Goal: Information Seeking & Learning: Learn about a topic

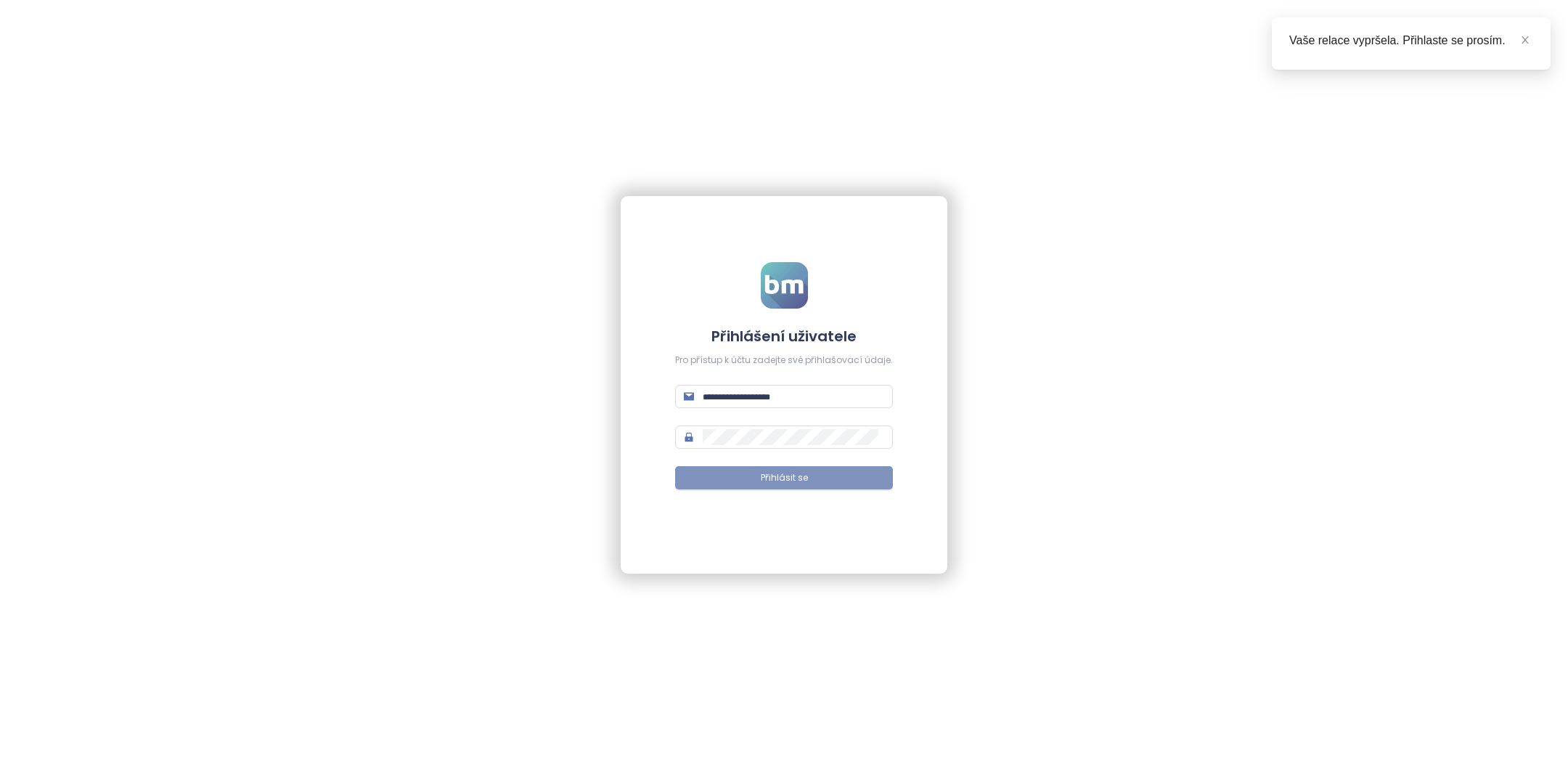
type input "**********"
click at [788, 482] on span "Přihlásit se" at bounding box center [784, 478] width 47 height 14
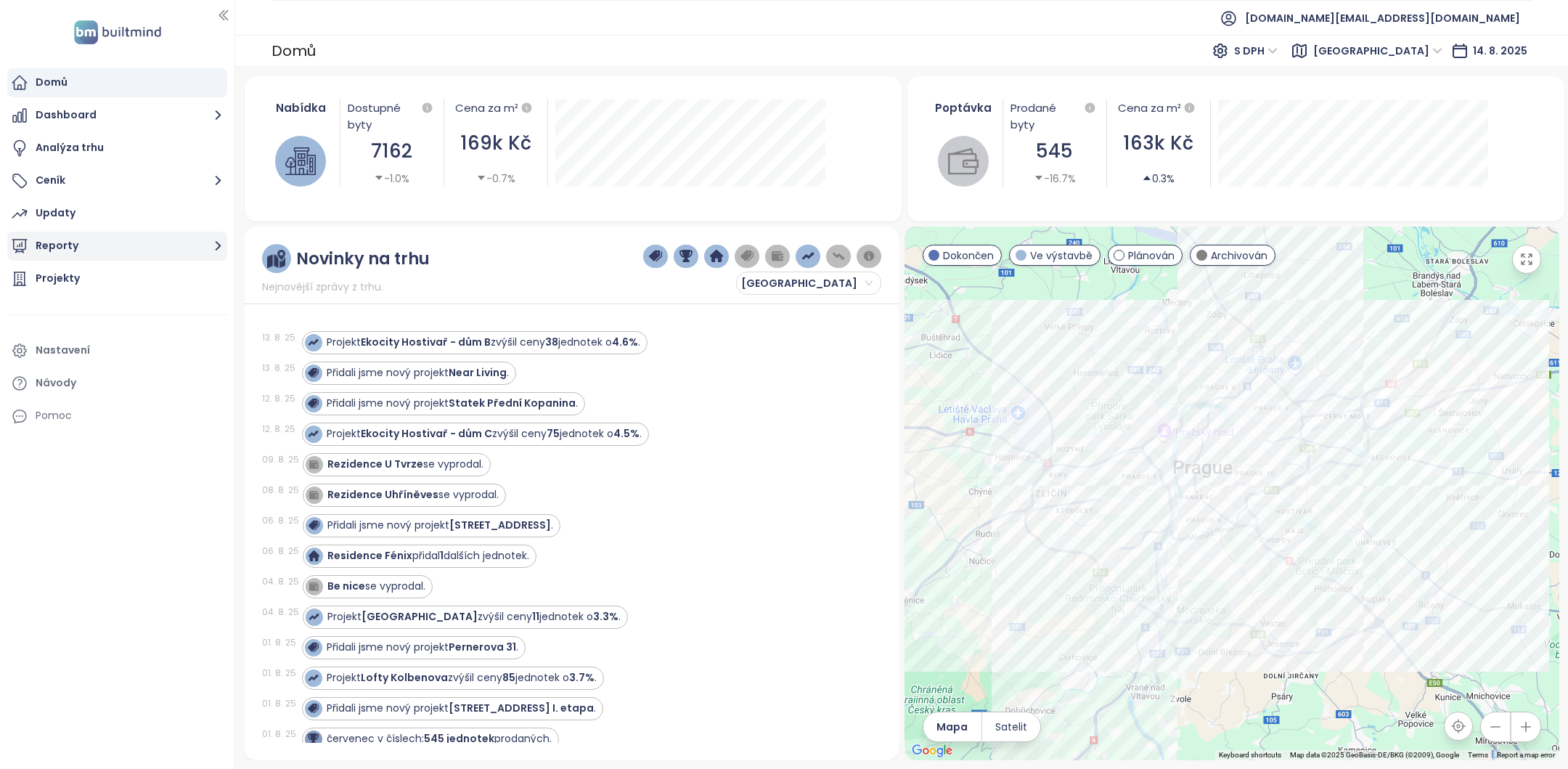
click at [97, 258] on button "Reporty" at bounding box center [116, 246] width 220 height 29
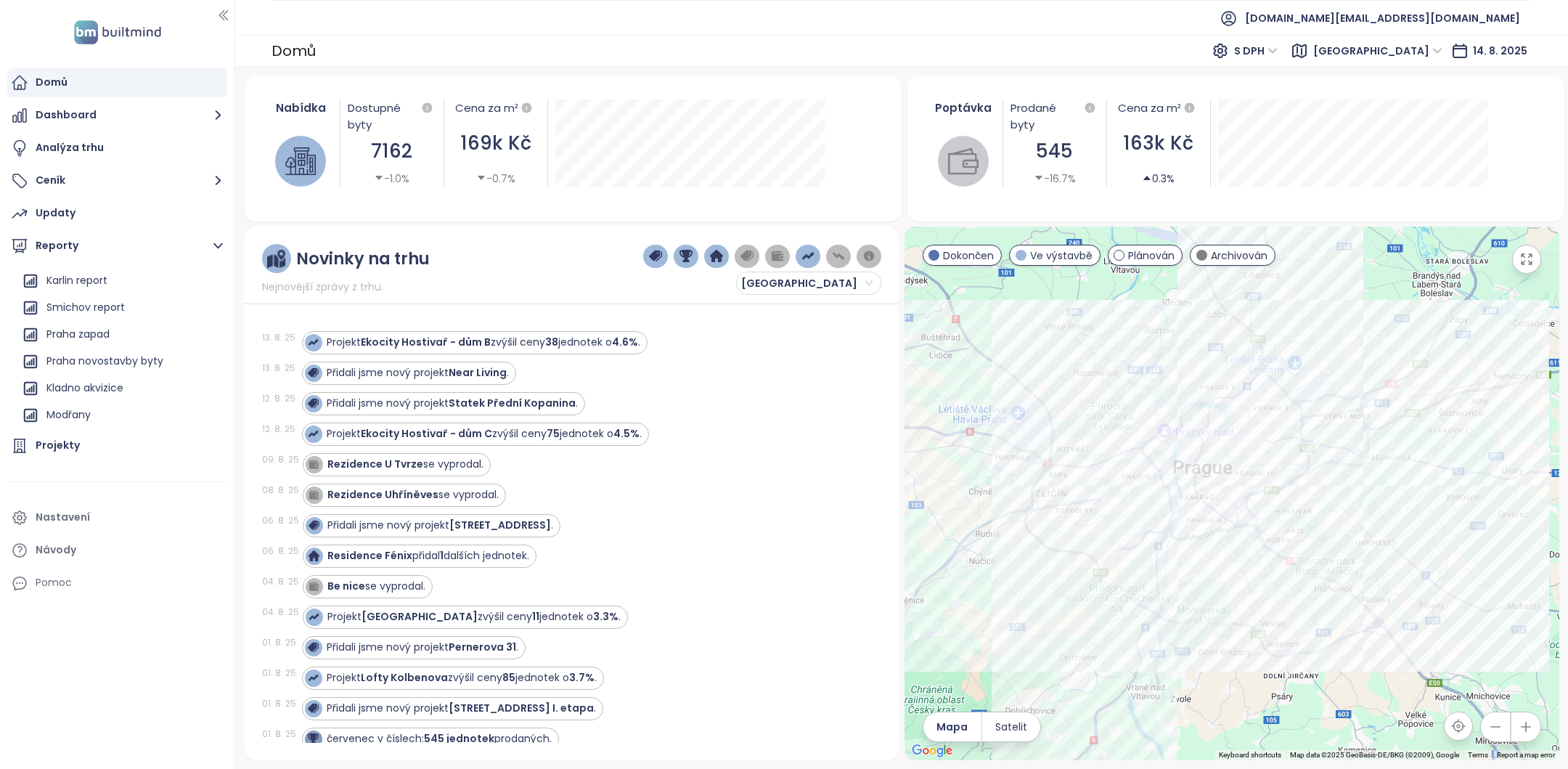
scroll to position [664, 0]
click at [130, 370] on div "Praha novostavby byty" at bounding box center [104, 367] width 117 height 18
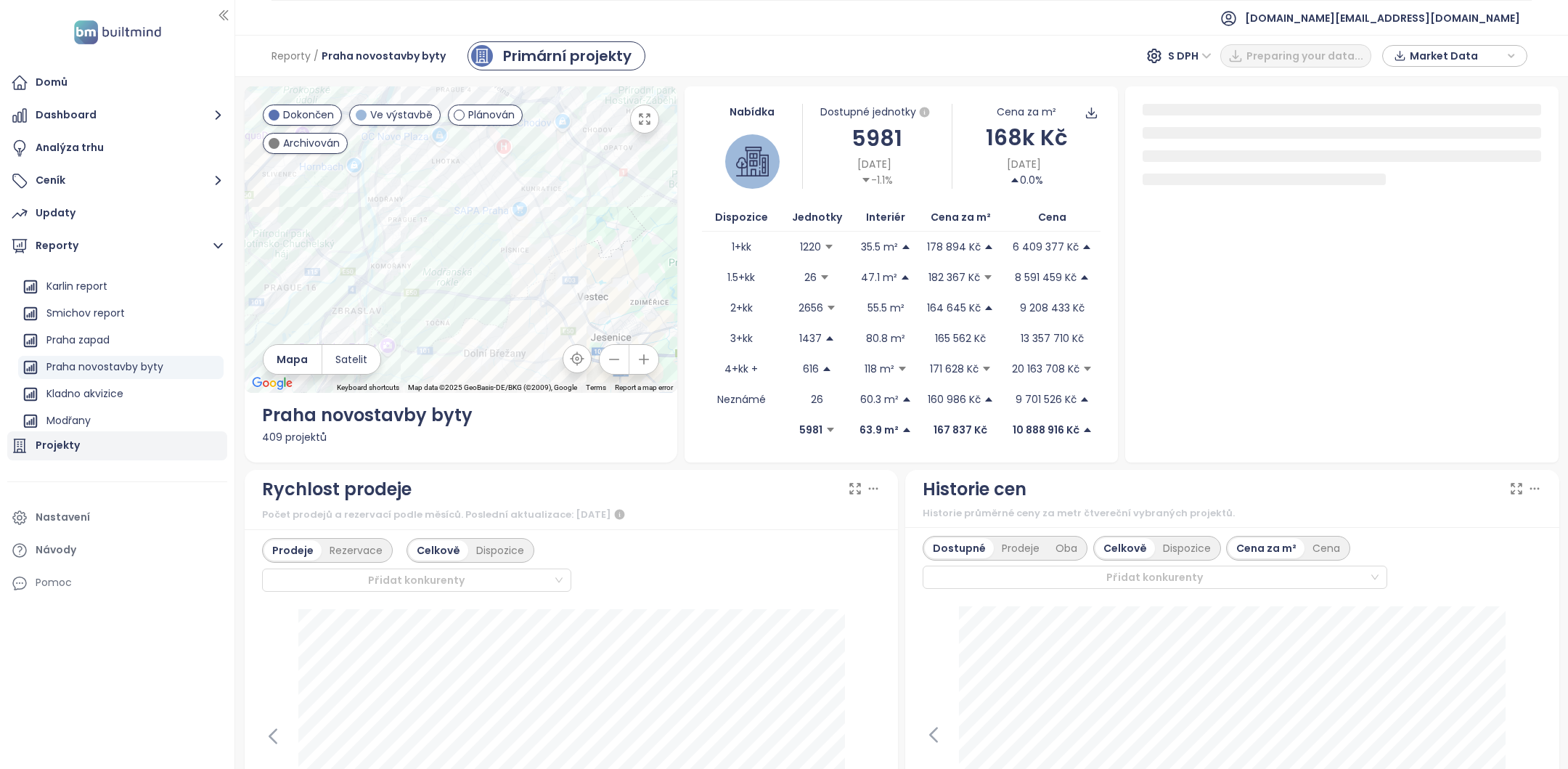
click at [81, 447] on div "Projekty" at bounding box center [116, 446] width 220 height 29
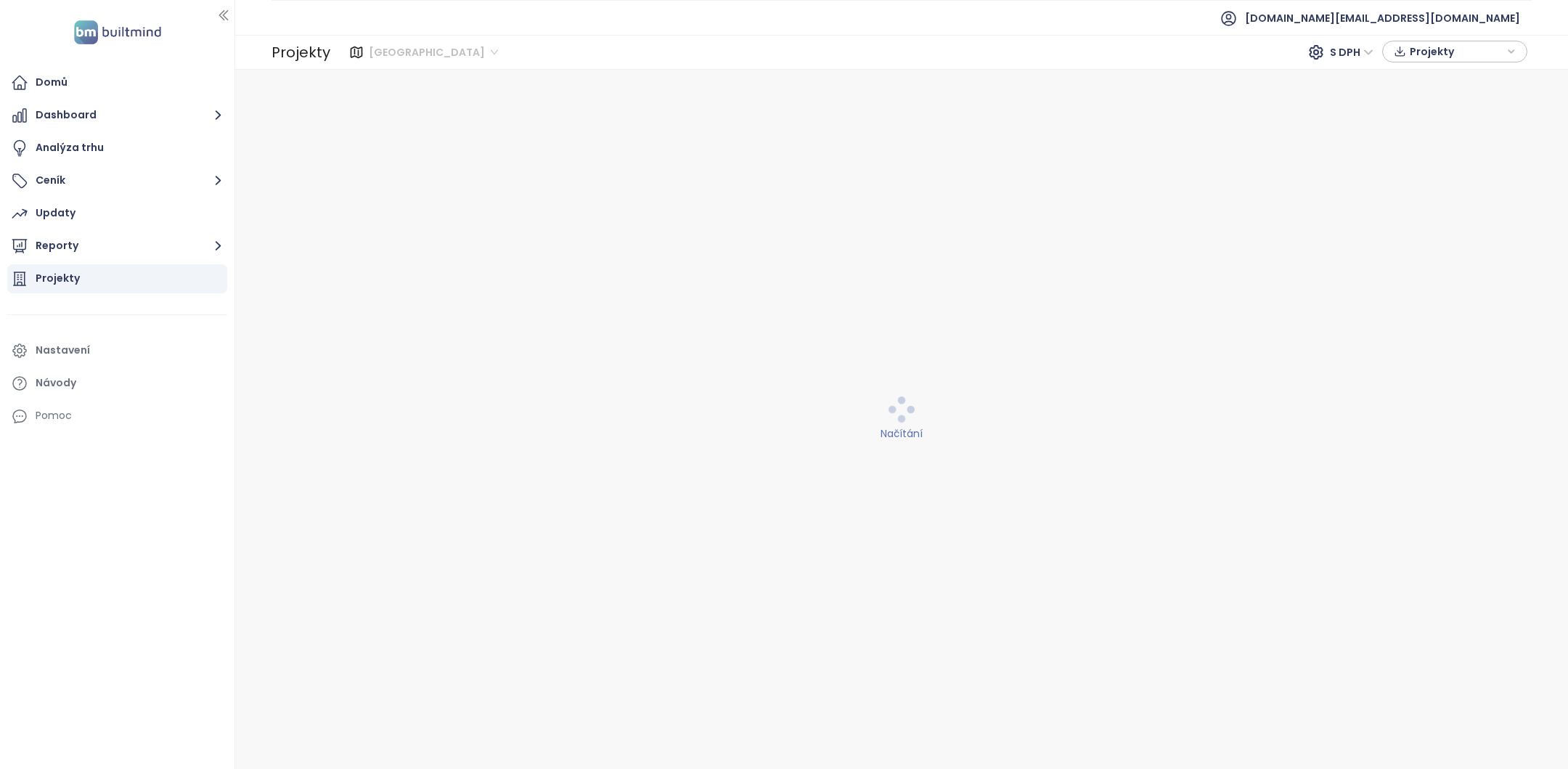
click at [385, 53] on span "[GEOGRAPHIC_DATA]" at bounding box center [433, 51] width 129 height 21
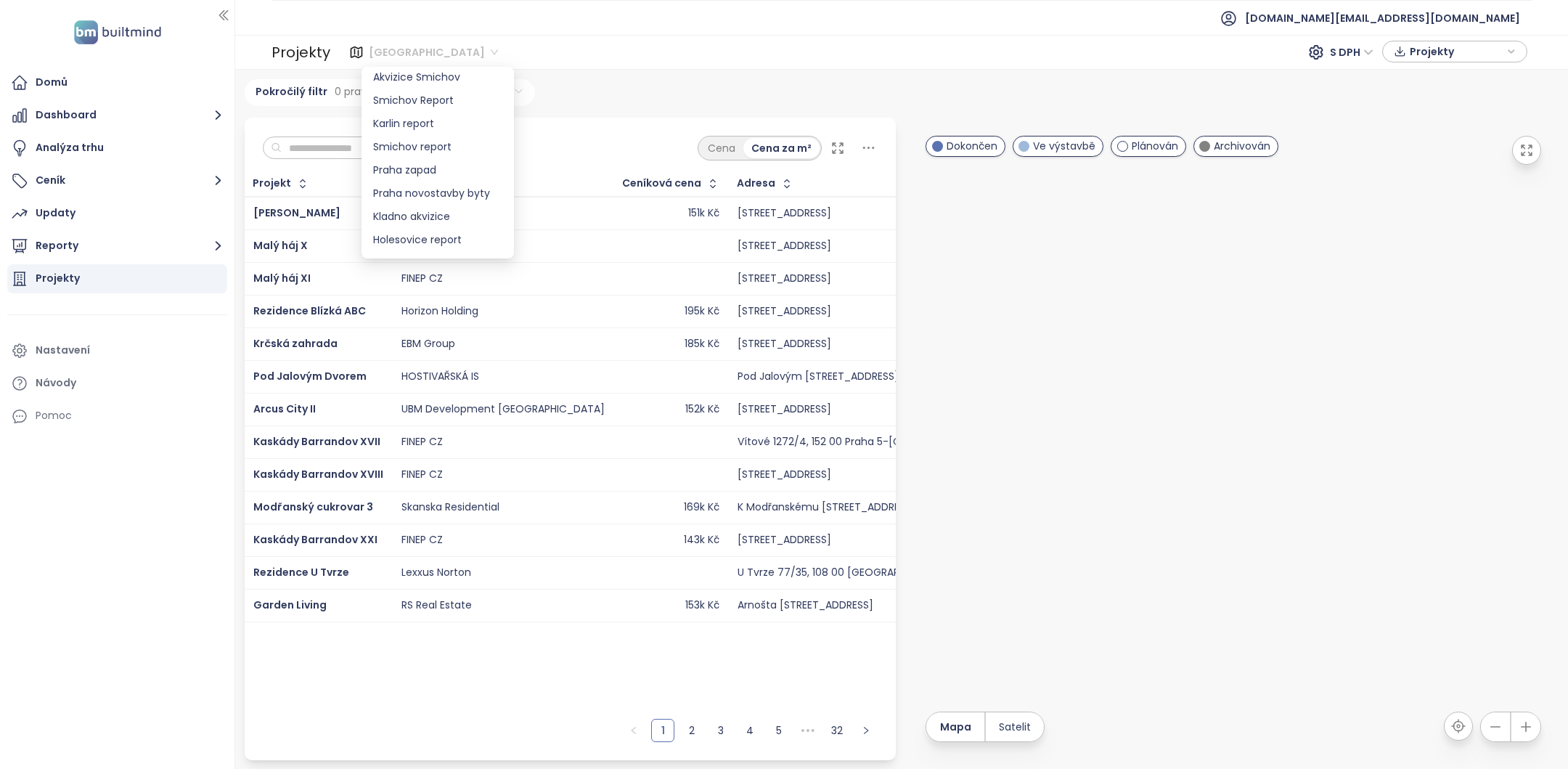
scroll to position [418, 0]
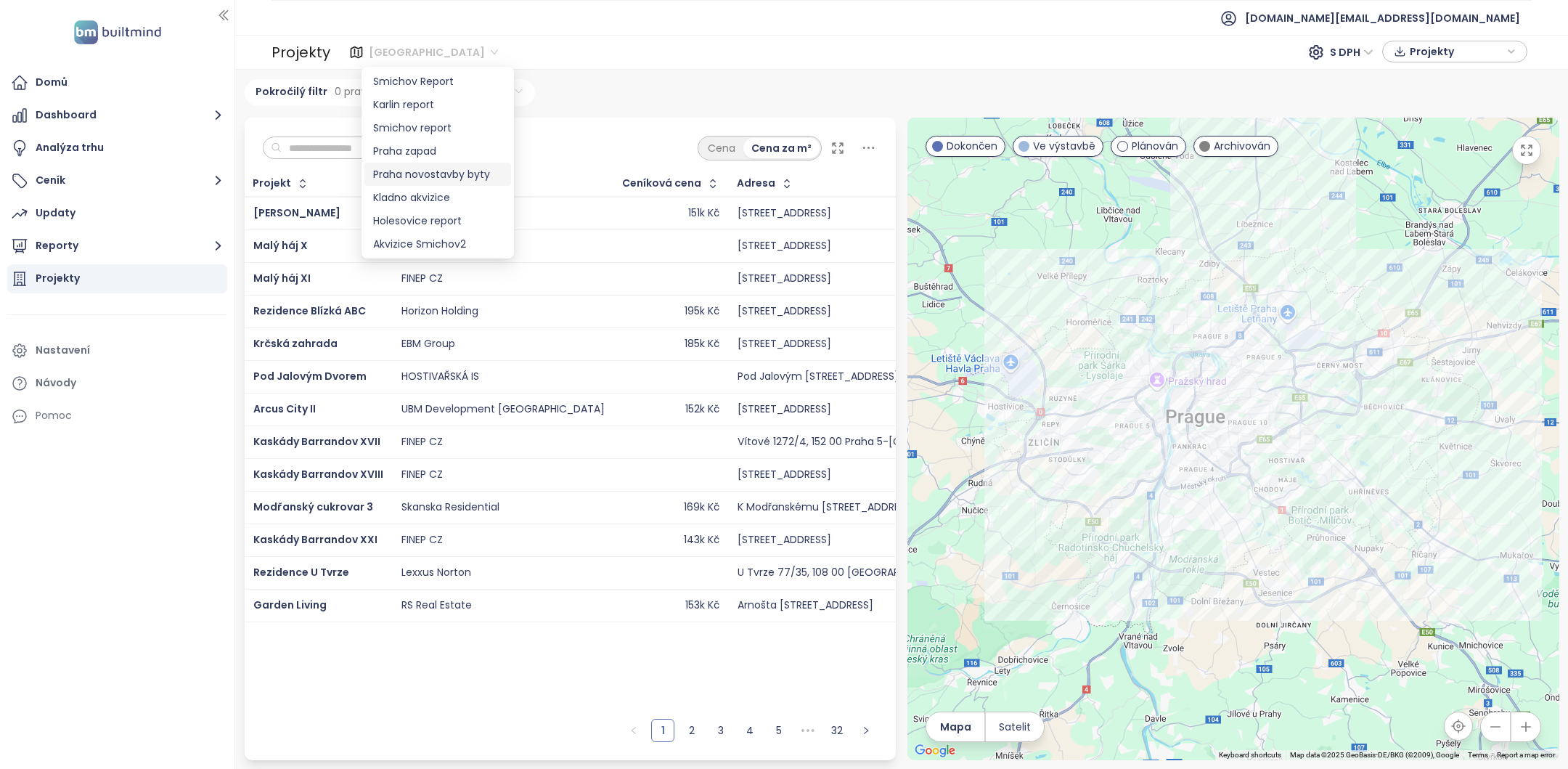
click at [434, 173] on div "Praha novostavby byty" at bounding box center [438, 174] width 129 height 16
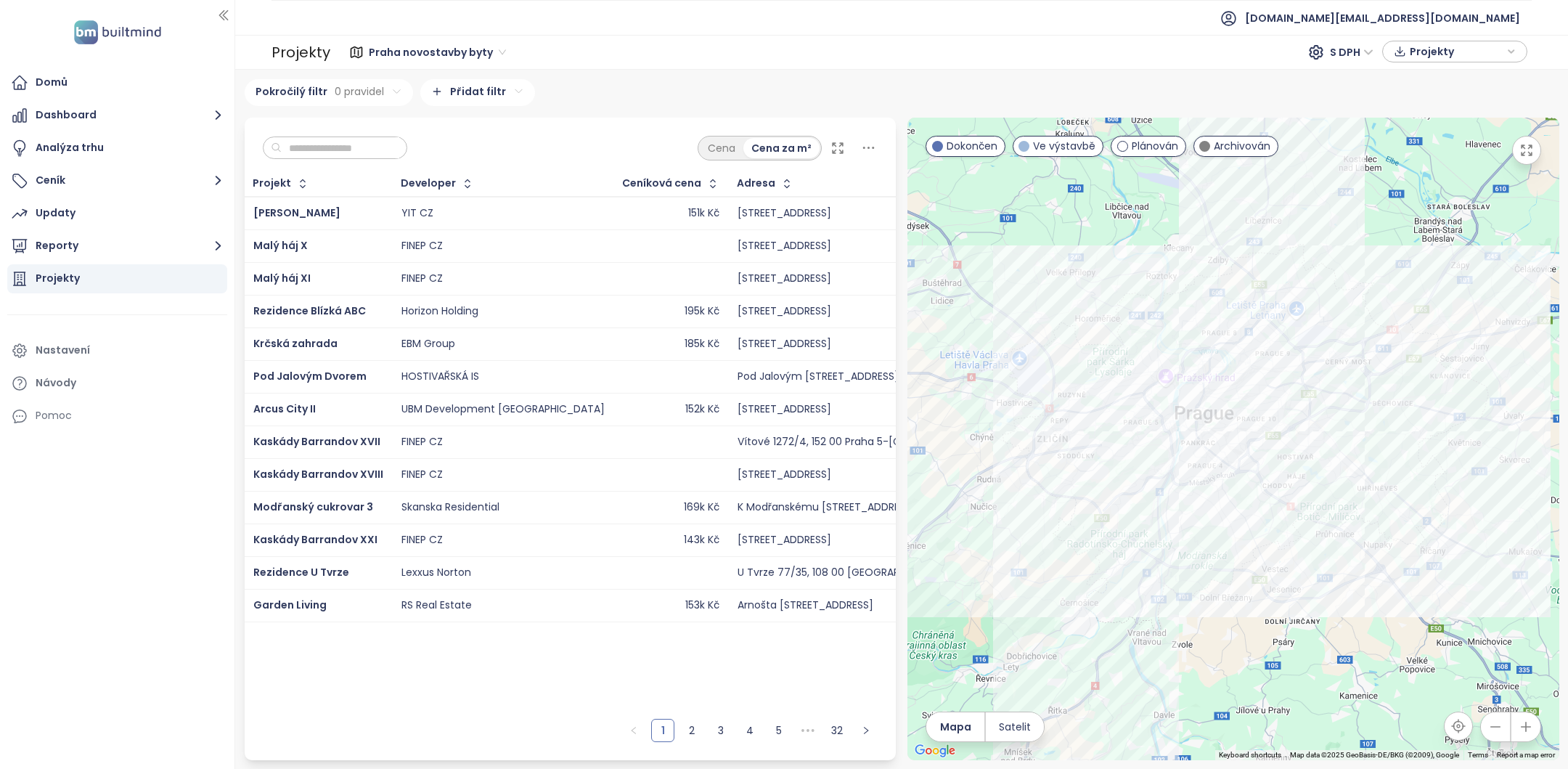
click at [469, 86] on html "Domů Dashboard Analýza trhu Ceník Updaty Reporty Projekty Nastavení Návody Pomo…" at bounding box center [784, 384] width 1568 height 769
click at [474, 343] on span "Začátek prodeje" at bounding box center [471, 343] width 145 height 21
click at [446, 155] on html "Domů Dashboard Analýza trhu Ceník Updaty Reporty Projekty Nastavení Návody Pomo…" at bounding box center [784, 384] width 1568 height 769
click at [484, 133] on html "Domů Dashboard Analýza trhu Ceník Updaty Reporty Projekty Nastavení Návody Pomo…" at bounding box center [784, 384] width 1568 height 769
click at [486, 128] on html "Domů Dashboard Analýza trhu Ceník Updaty Reporty Projekty Nastavení Návody Pomo…" at bounding box center [784, 384] width 1568 height 769
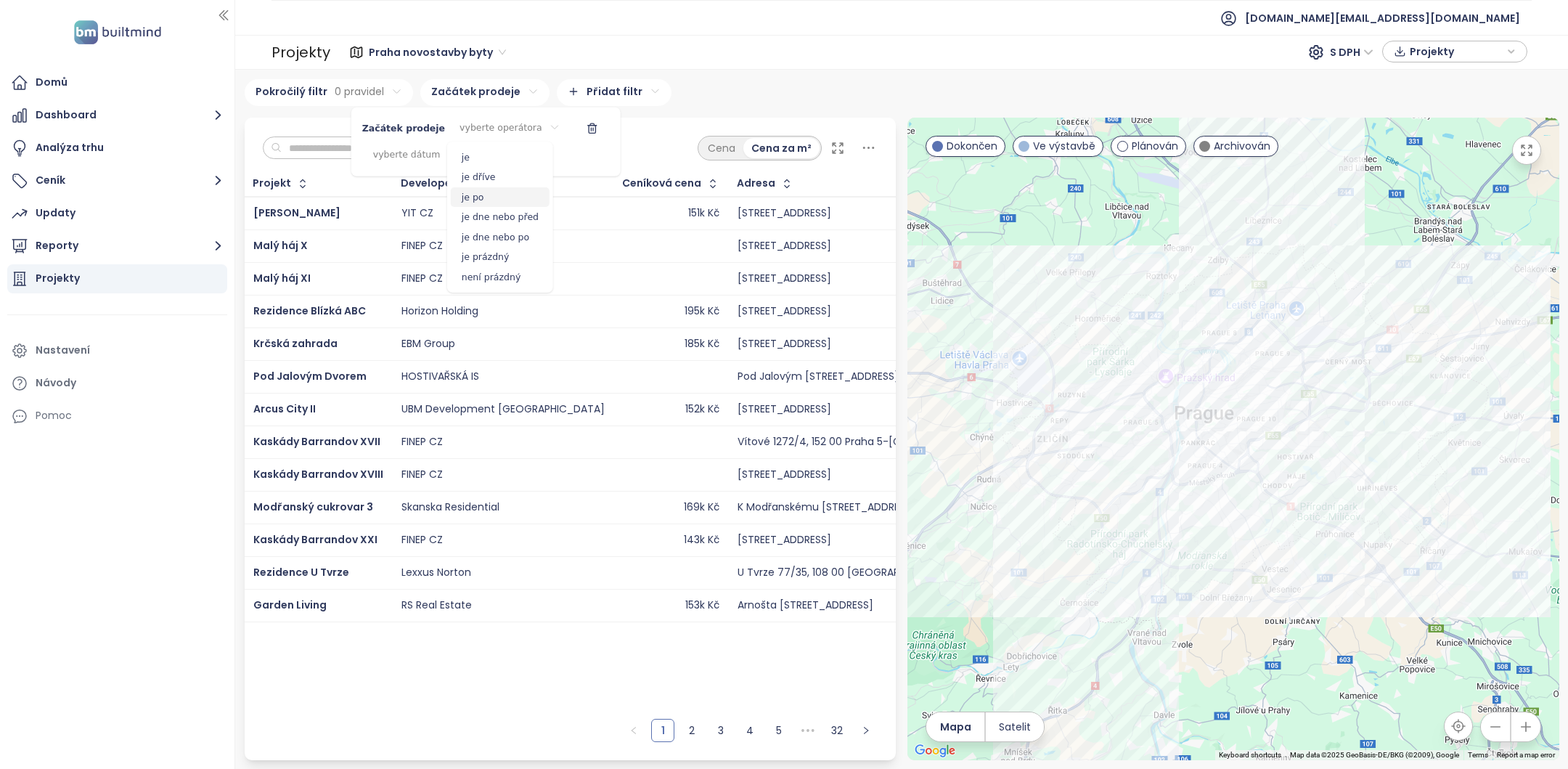
click at [484, 200] on span "je po" at bounding box center [501, 197] width 99 height 21
click at [434, 151] on html "Domů Dashboard Analýza trhu Ceník Updaty Reporty Projekty Nastavení Návody Pomo…" at bounding box center [784, 384] width 1568 height 769
click at [504, 190] on icon "Go to next month" at bounding box center [503, 191] width 7 height 12
click at [410, 233] on button "1" at bounding box center [408, 236] width 17 height 17
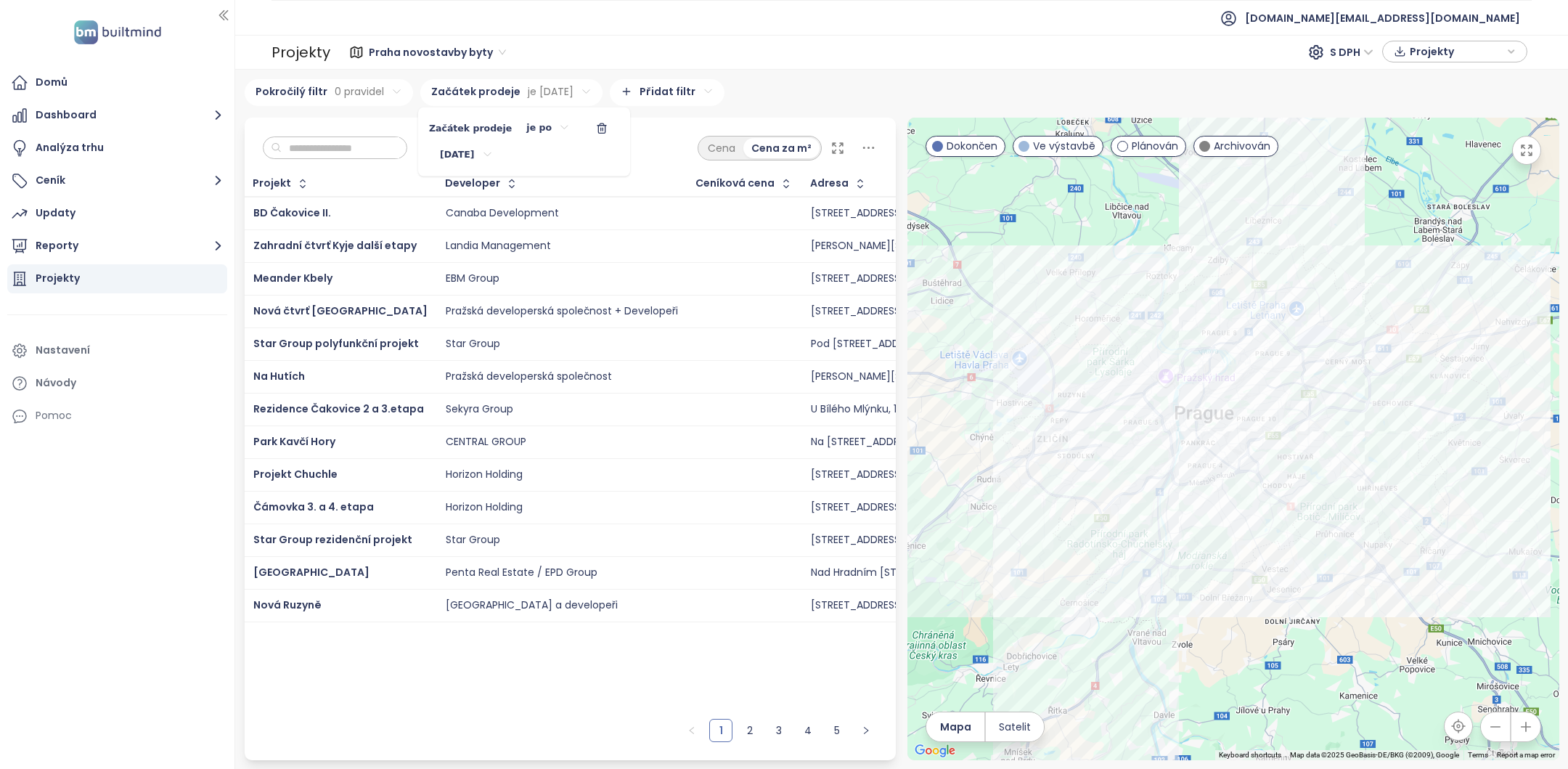
click at [610, 653] on html "Domů Dashboard Analýza trhu Ceník Updaty Reporty Projekty Nastavení Návody Pomo…" at bounding box center [784, 384] width 1568 height 769
click at [750, 731] on link "2" at bounding box center [749, 730] width 21 height 21
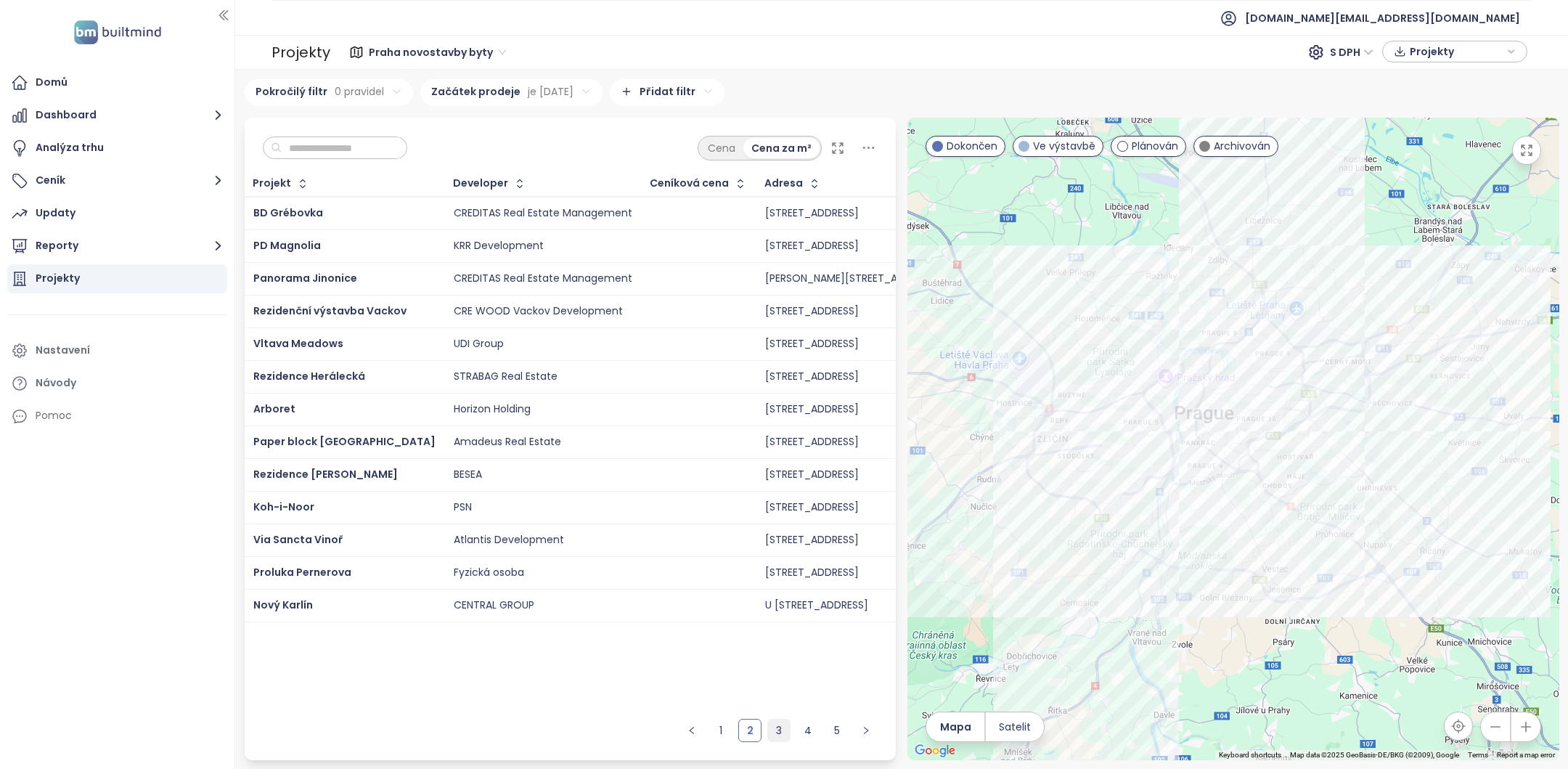
click at [775, 731] on link "3" at bounding box center [778, 730] width 21 height 21
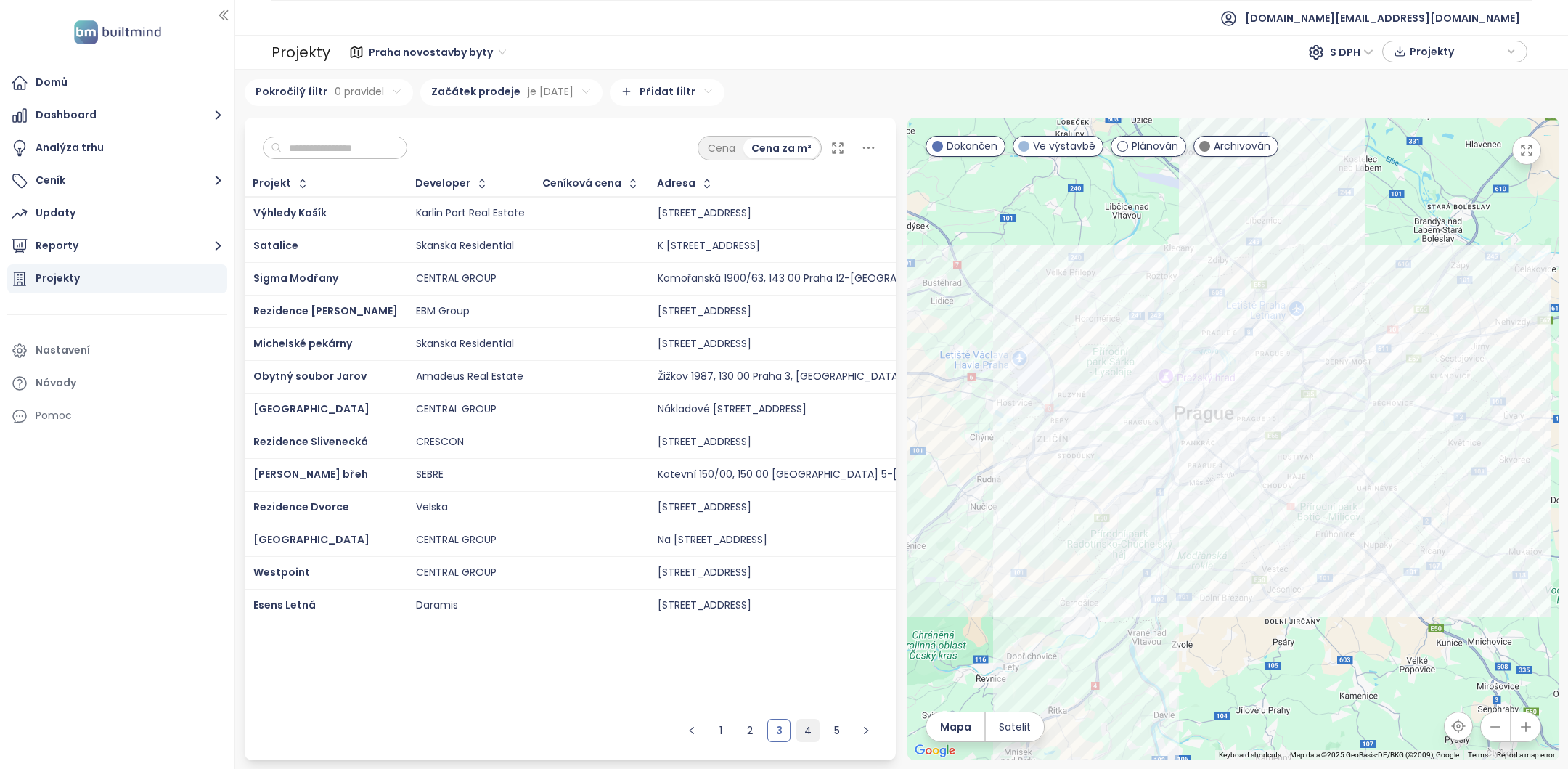
click at [805, 731] on link "4" at bounding box center [807, 730] width 21 height 21
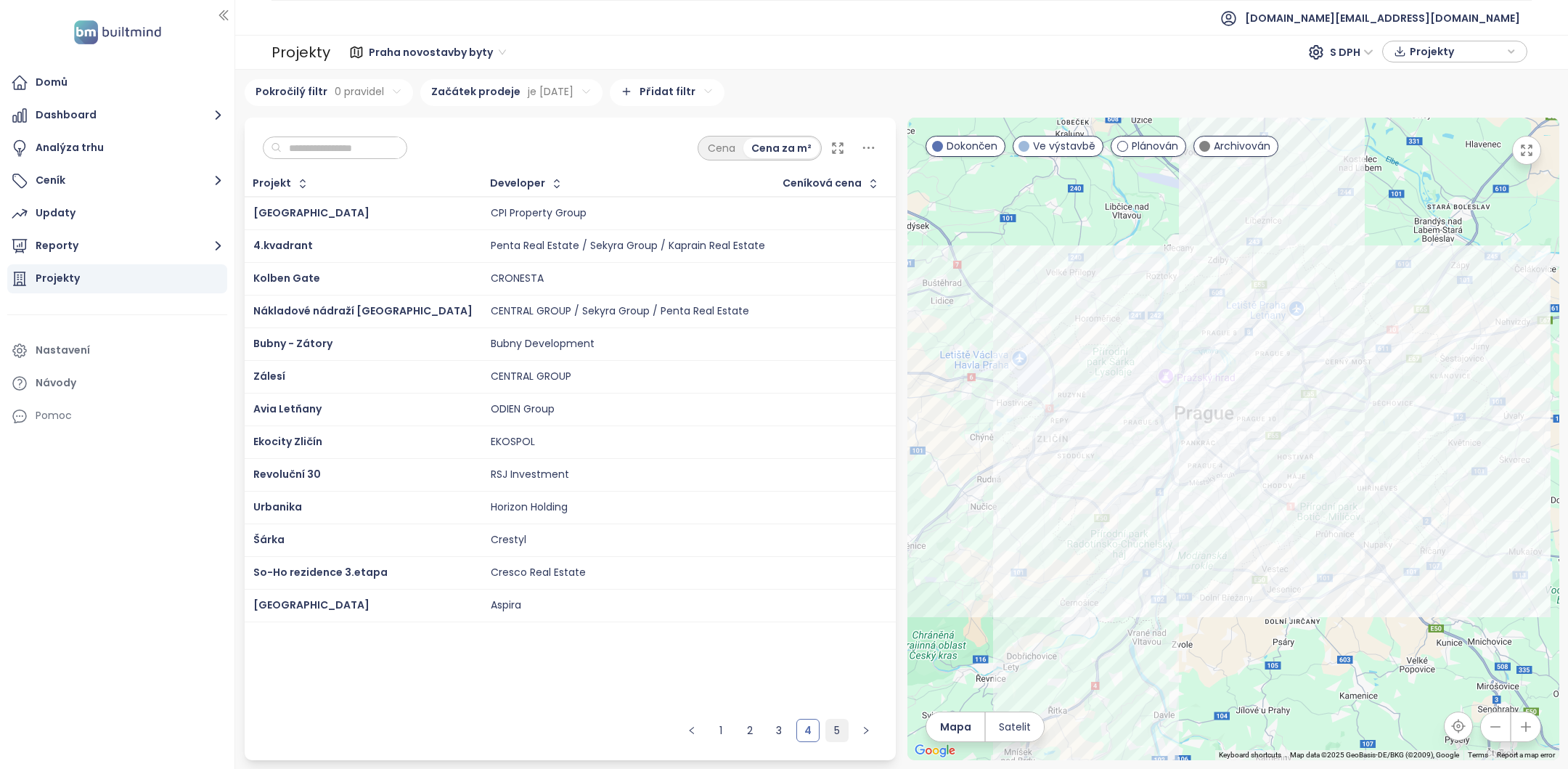
click at [830, 731] on link "5" at bounding box center [837, 730] width 21 height 21
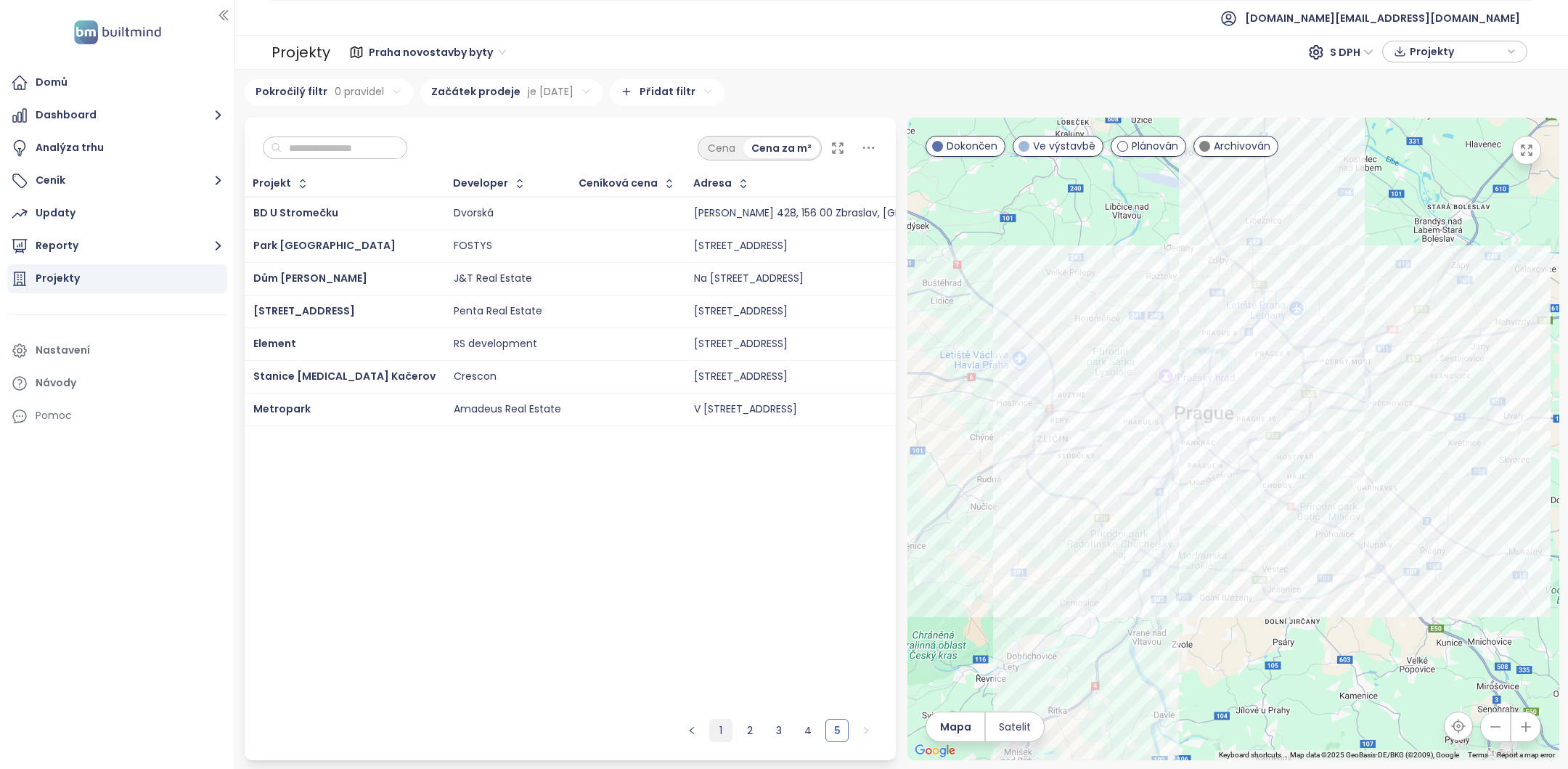
click at [712, 731] on link "1" at bounding box center [720, 730] width 21 height 21
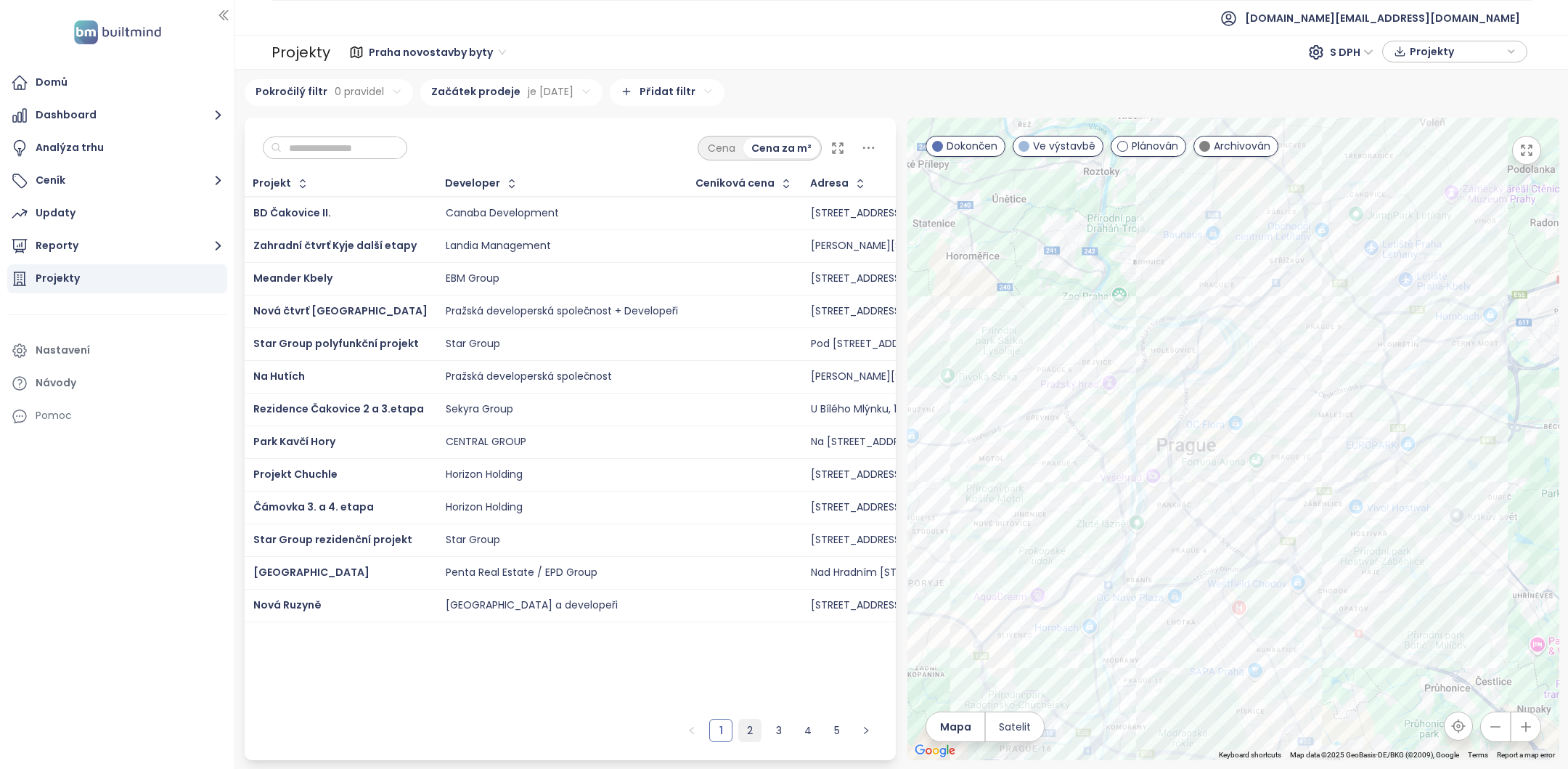
click at [755, 736] on link "2" at bounding box center [749, 730] width 21 height 21
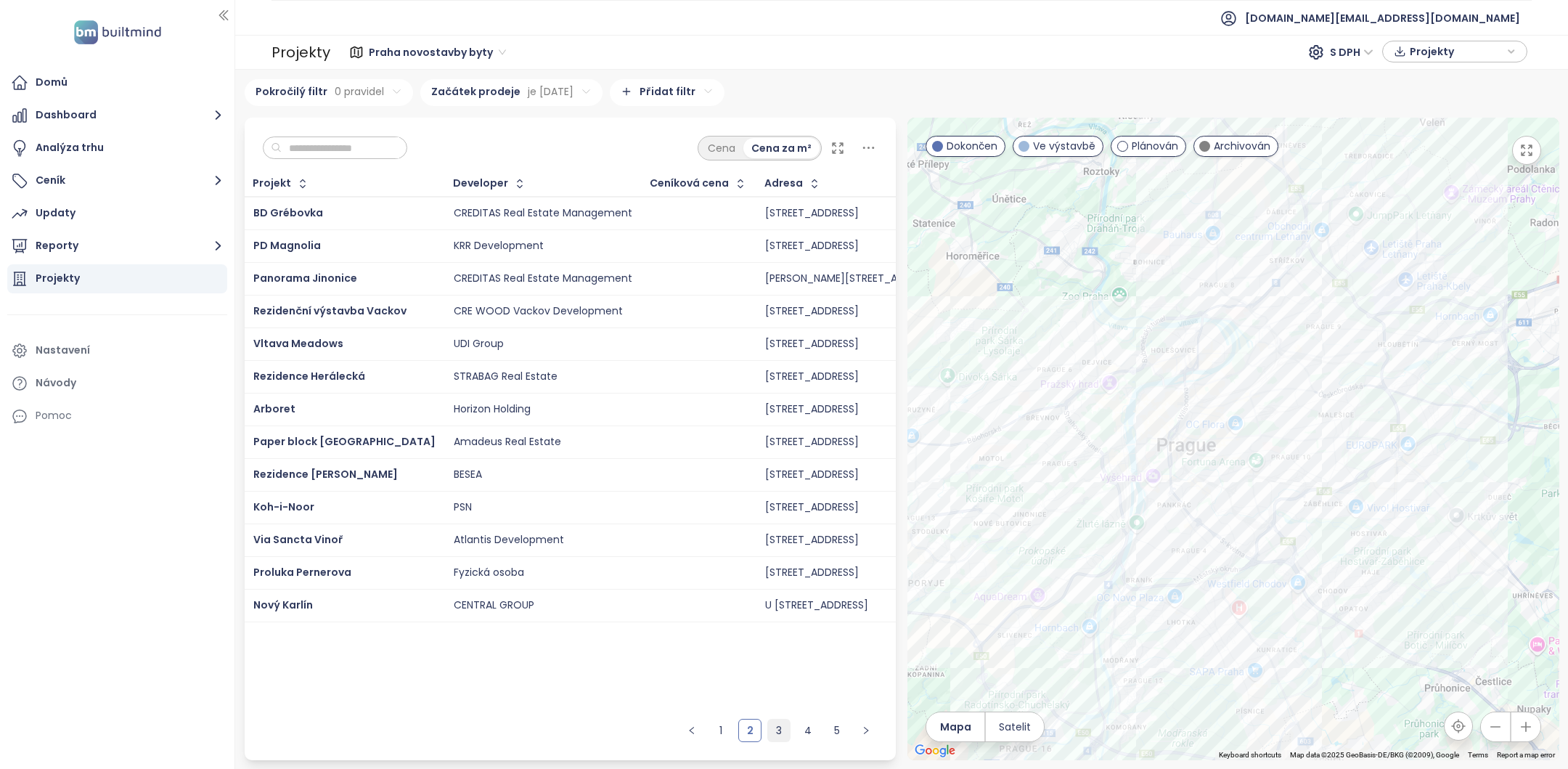
click at [782, 732] on link "3" at bounding box center [778, 730] width 21 height 21
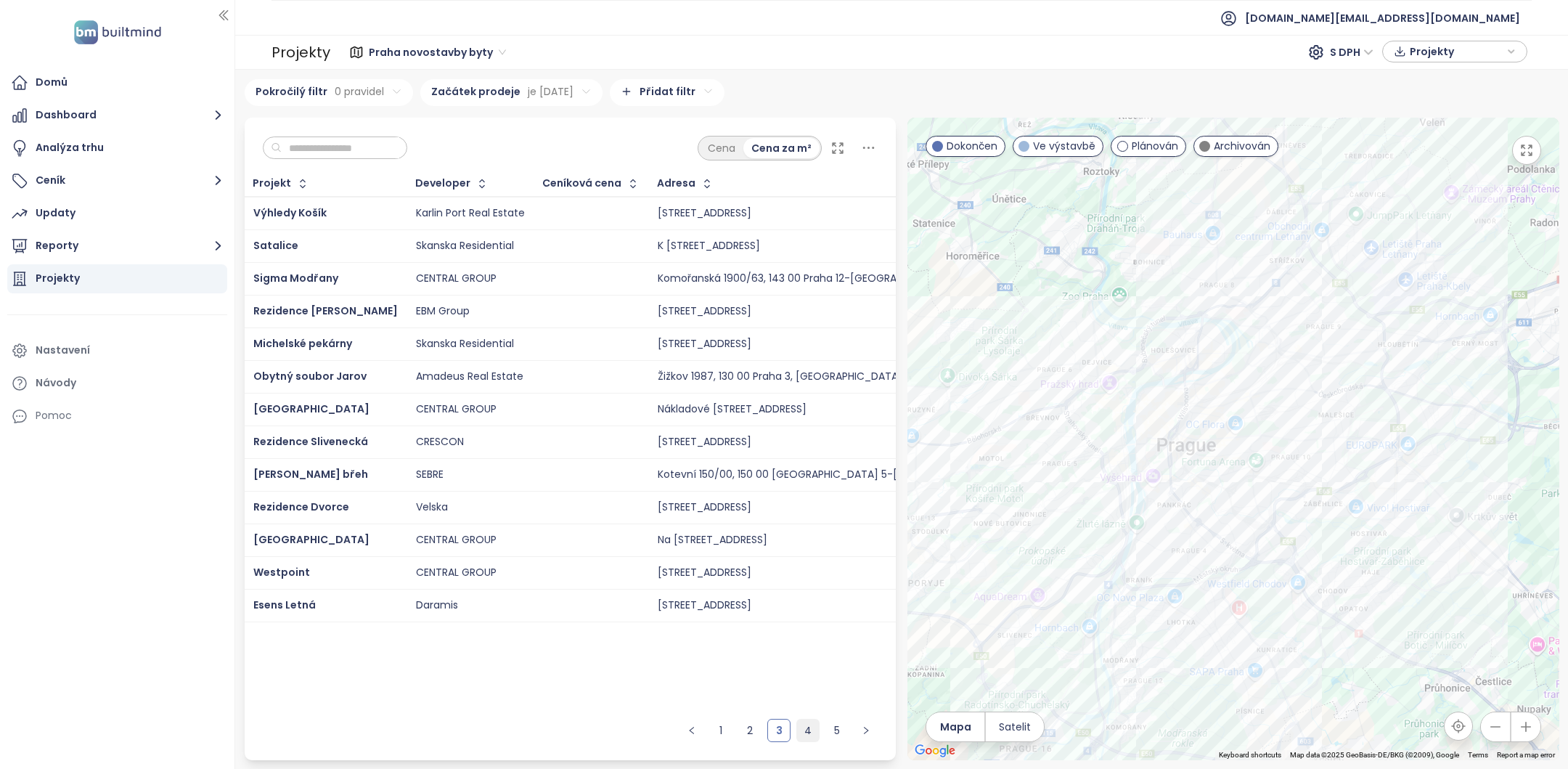
click at [804, 731] on link "4" at bounding box center [807, 730] width 21 height 21
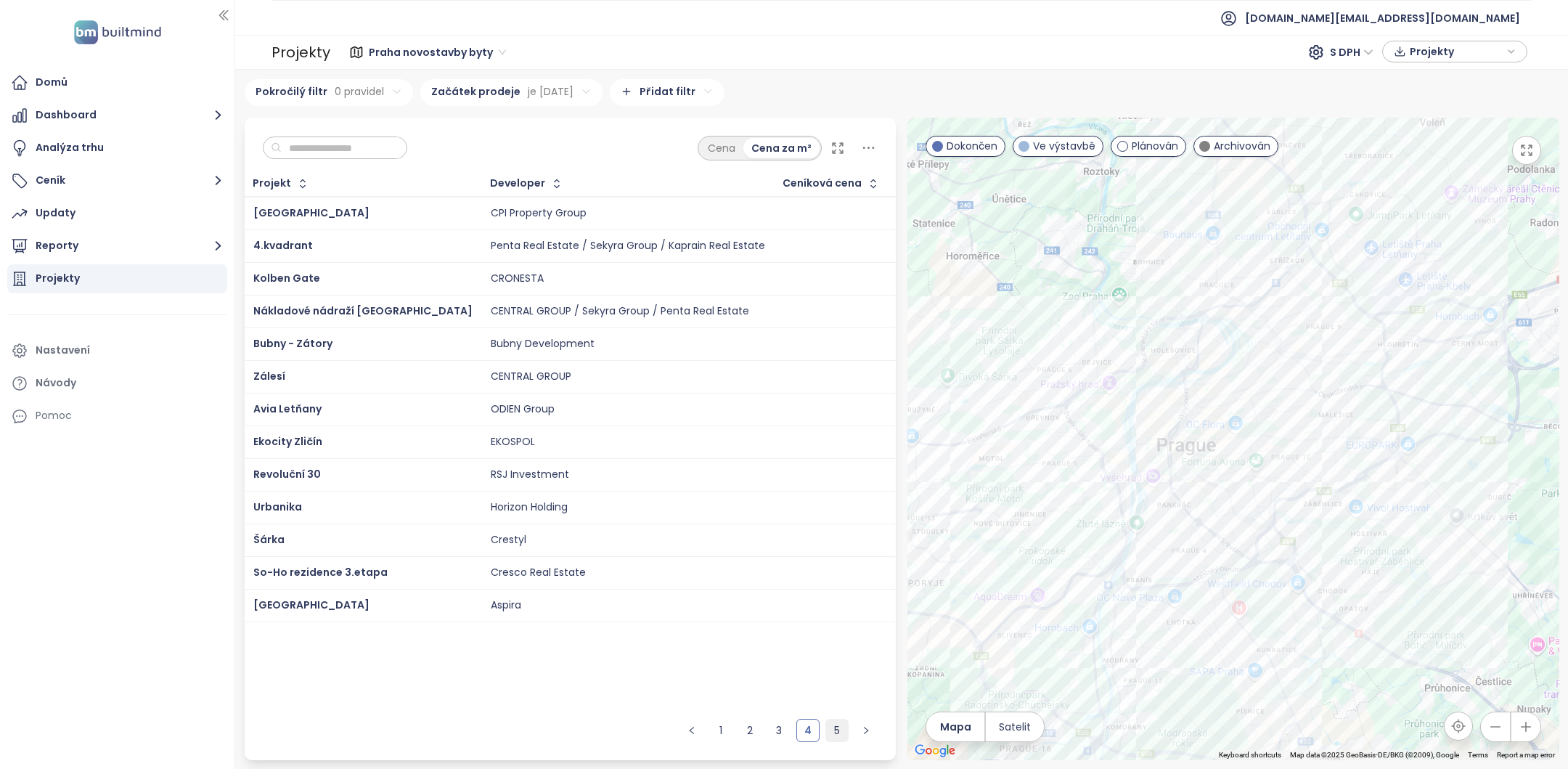
click at [838, 739] on link "5" at bounding box center [837, 730] width 21 height 21
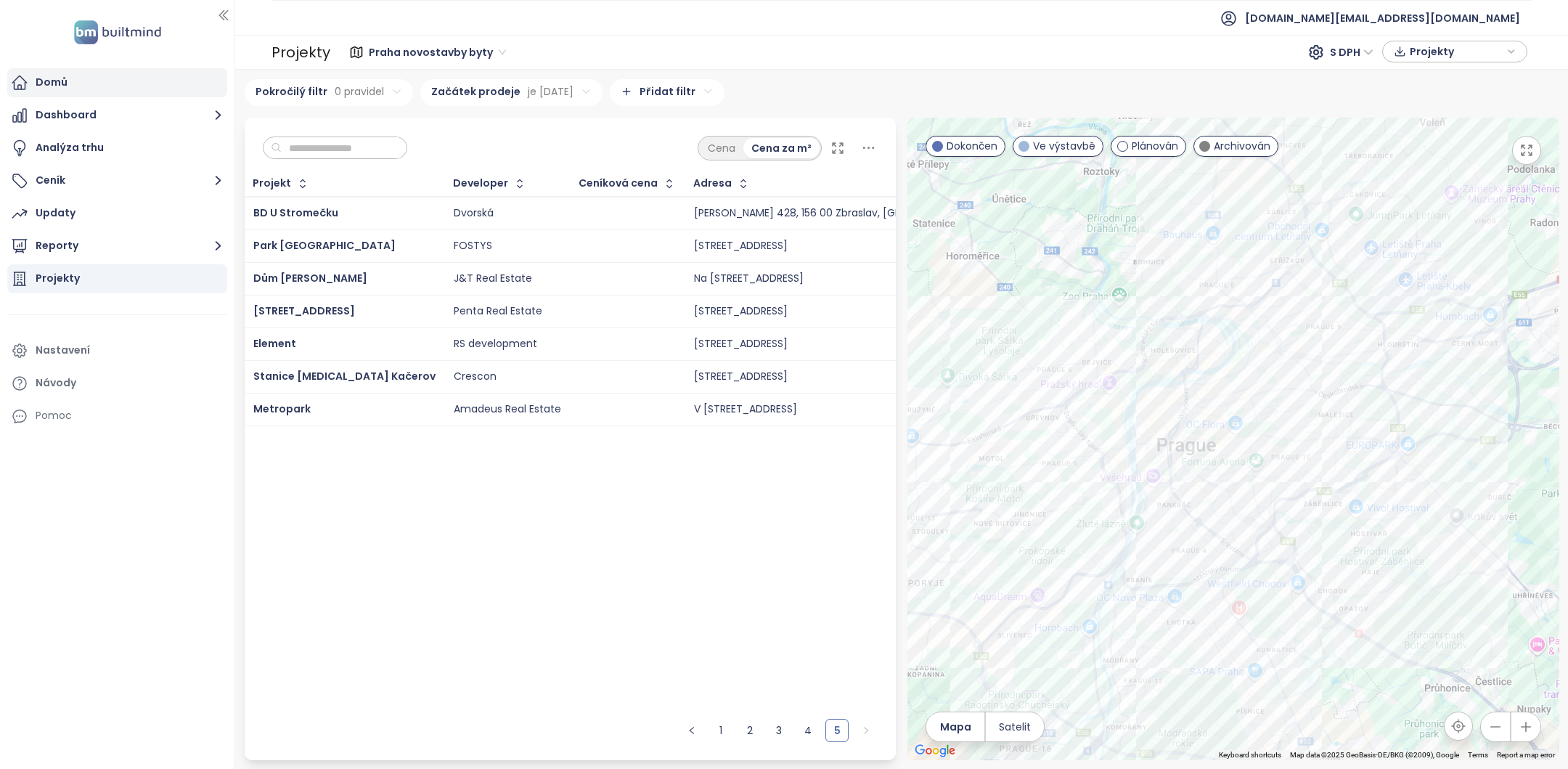
click at [56, 89] on div "Domů" at bounding box center [51, 82] width 32 height 18
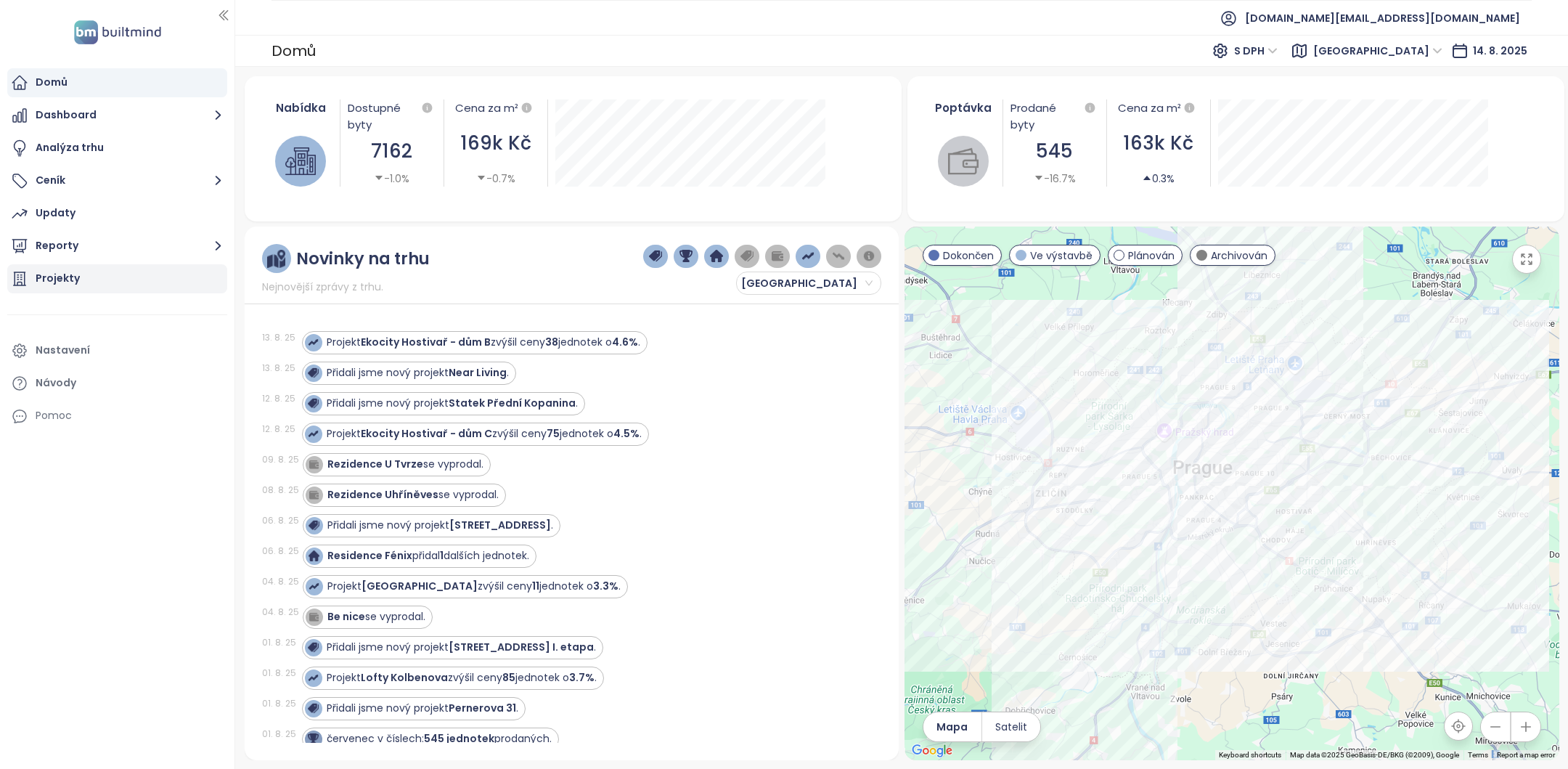
click at [110, 284] on div "Projekty" at bounding box center [116, 279] width 220 height 29
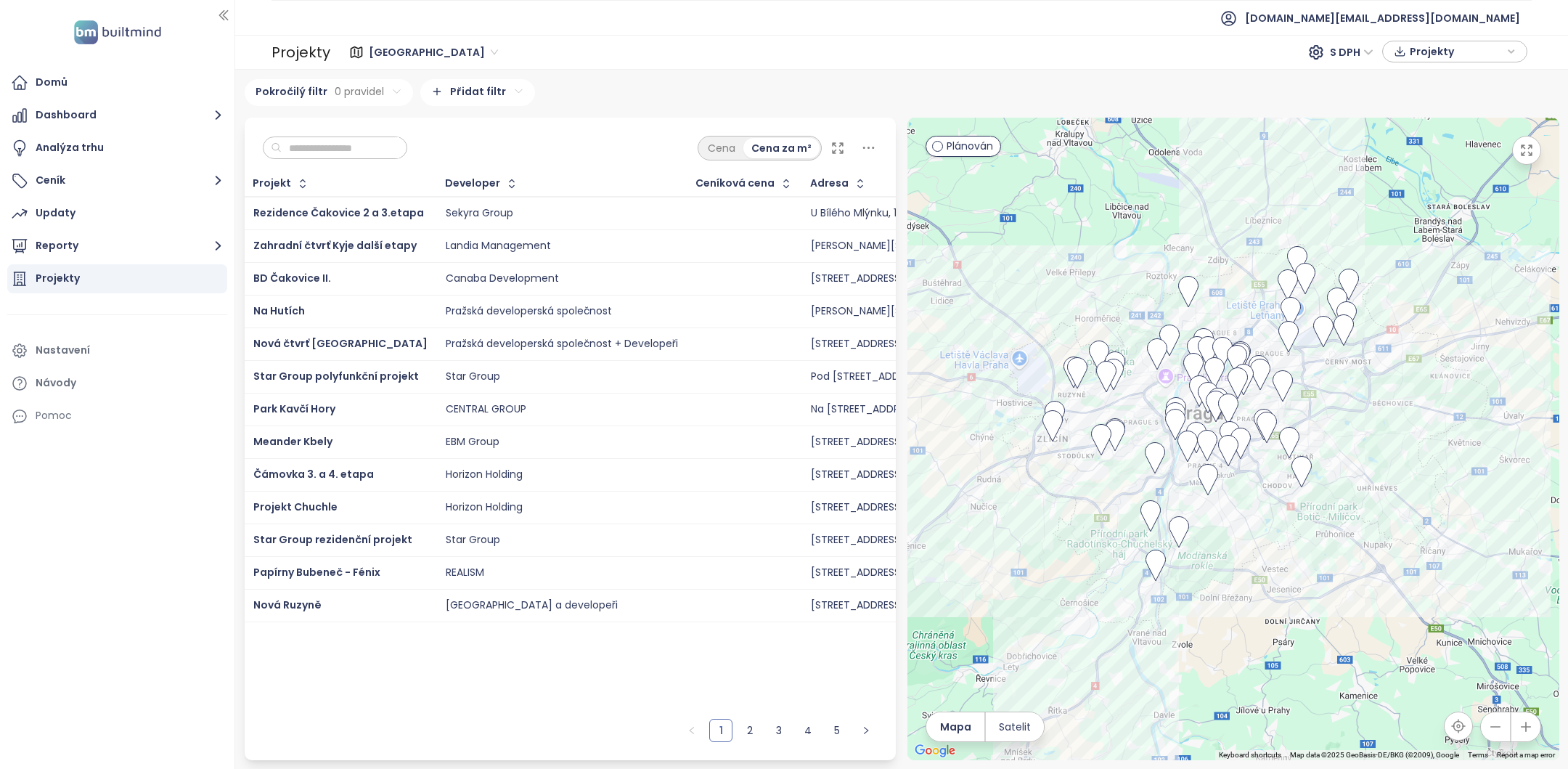
click at [362, 150] on input "text" at bounding box center [341, 148] width 118 height 21
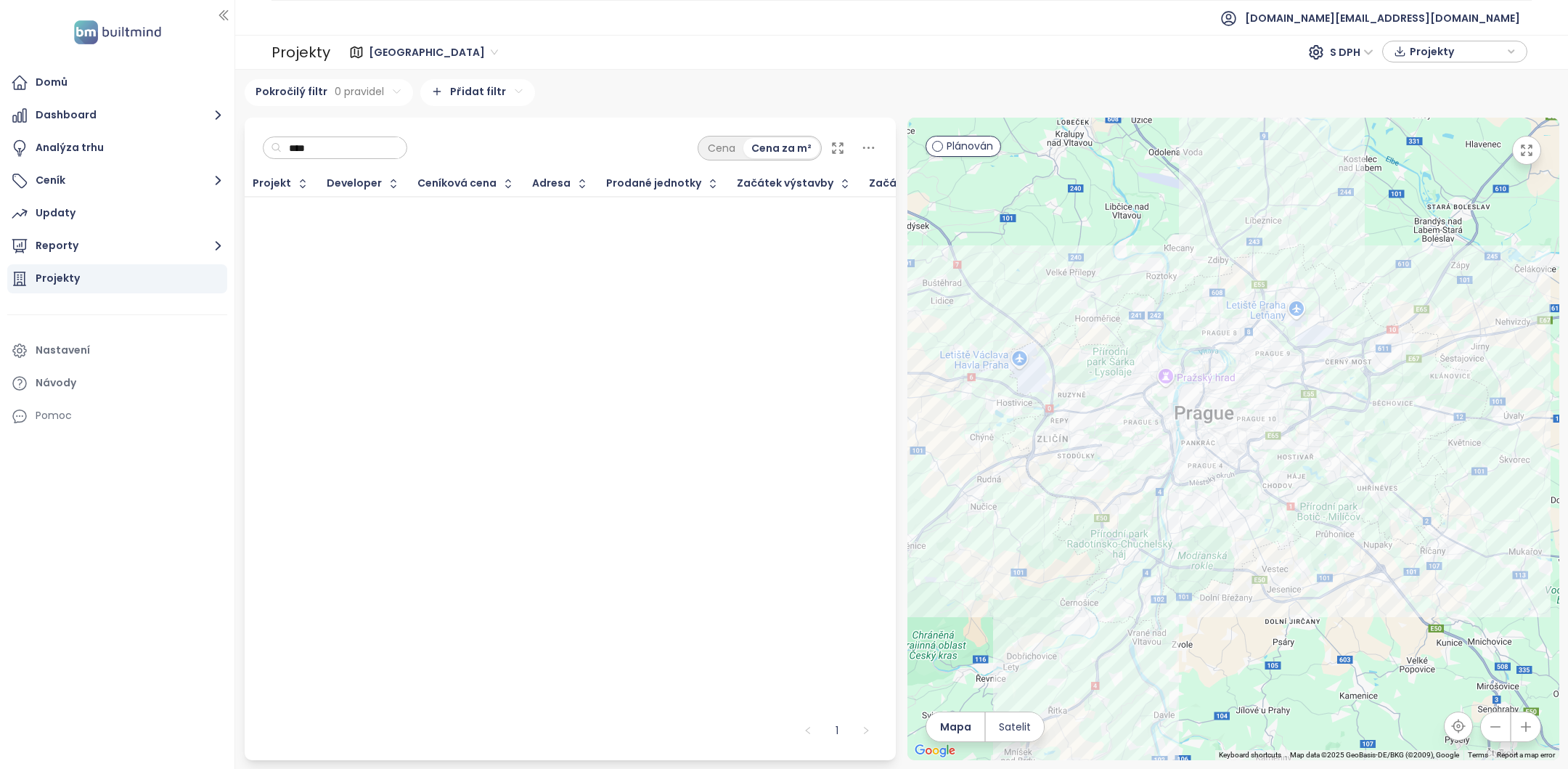
type input "****"
click at [481, 85] on html "Domů Dashboard Analýza trhu Ceník Updaty Reporty Projekty Nastavení Návody Pomo…" at bounding box center [784, 384] width 1568 height 769
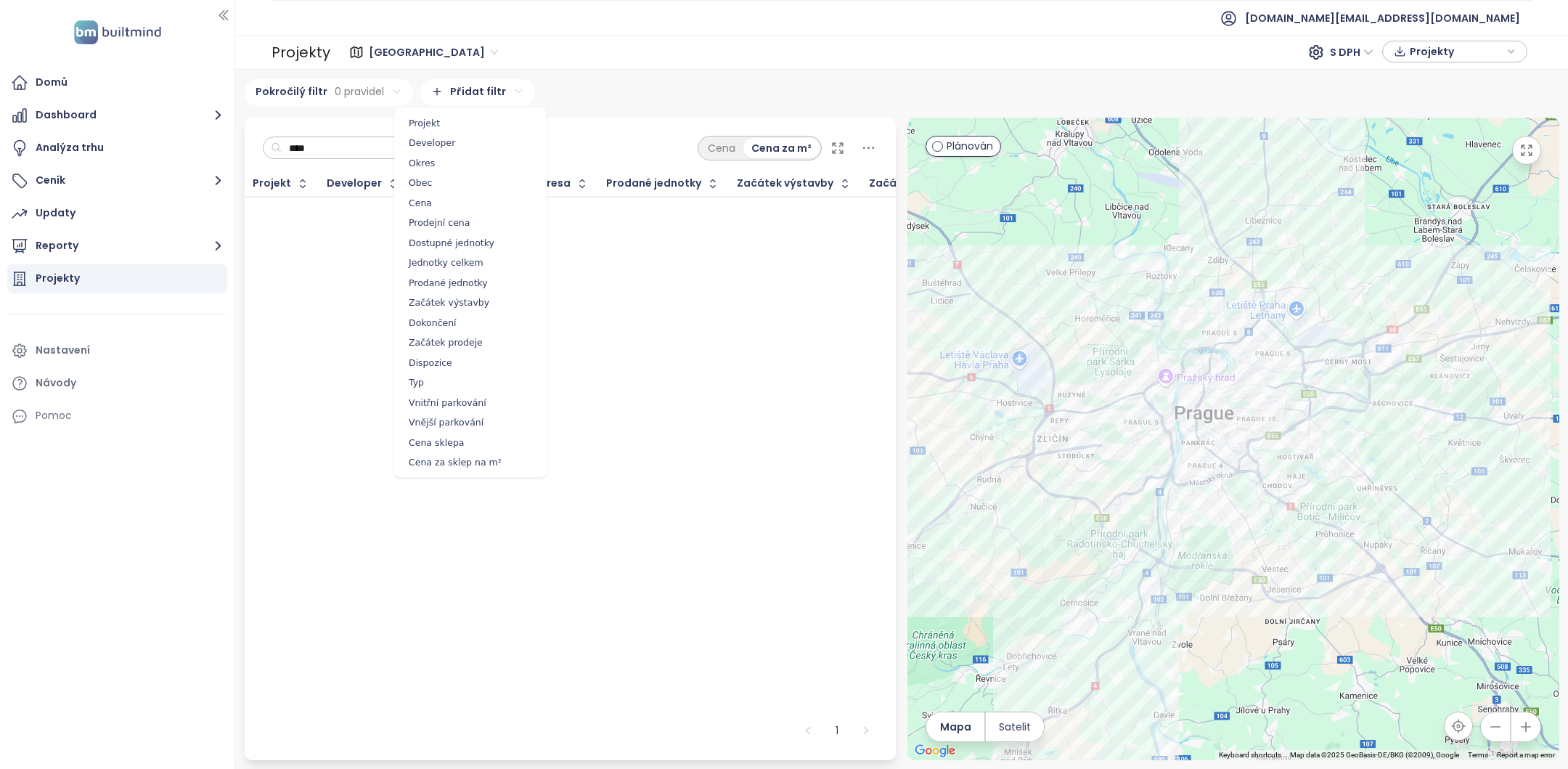
click at [342, 147] on html "Domů Dashboard Analýza trhu Ceník Updaty Reporty Projekty Nastavení Návody Pomo…" at bounding box center [784, 384] width 1568 height 769
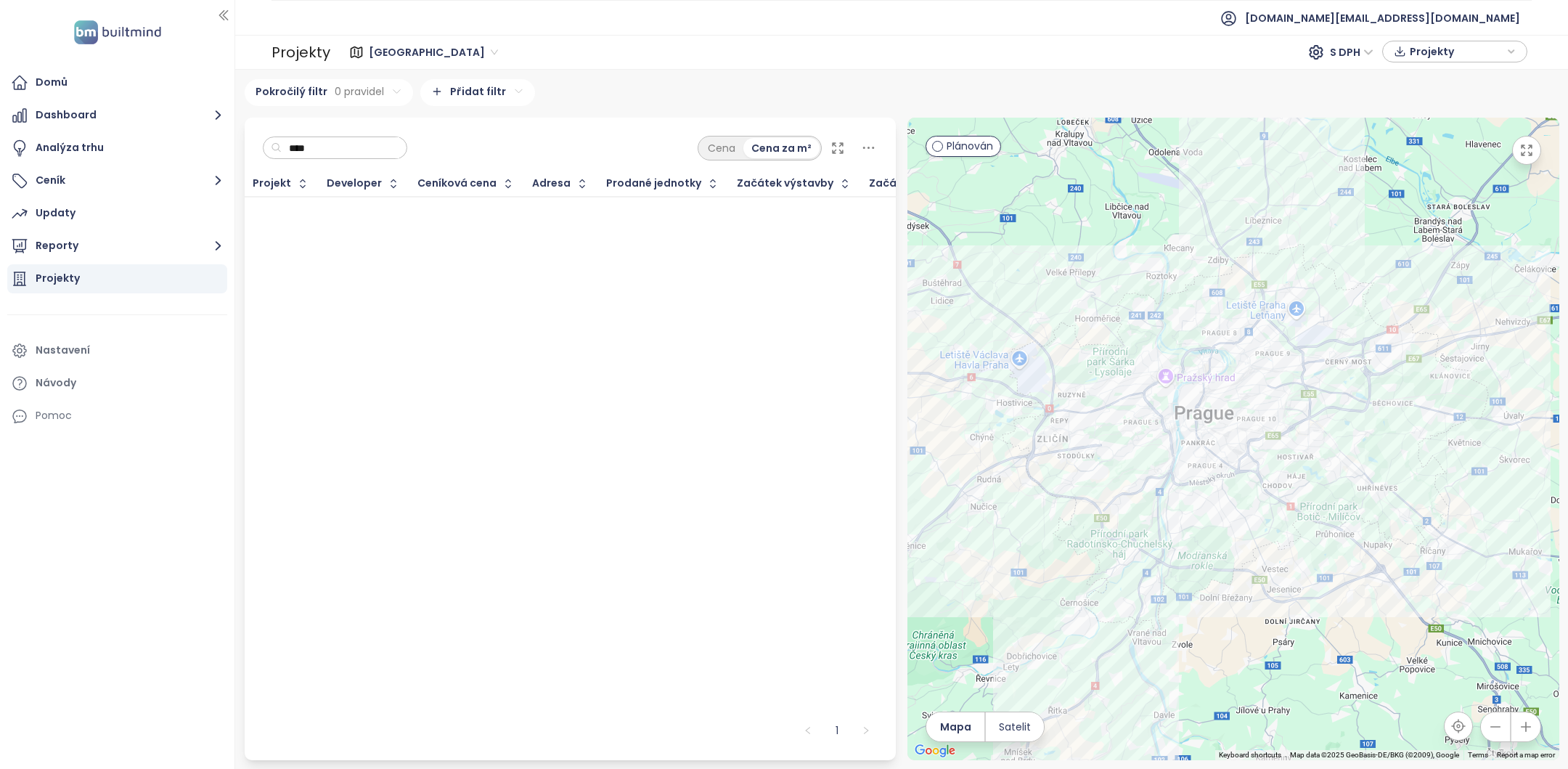
click at [484, 98] on html "Domů Dashboard Analýza trhu Ceník Updaty Reporty Projekty Nastavení Návody Pomo…" at bounding box center [784, 384] width 1568 height 769
click at [332, 87] on html "Domů Dashboard Analýza trhu Ceník Updaty Reporty Projekty Nastavení Návody Pomo…" at bounding box center [784, 384] width 1568 height 769
click at [94, 244] on button "Reporty" at bounding box center [116, 246] width 220 height 29
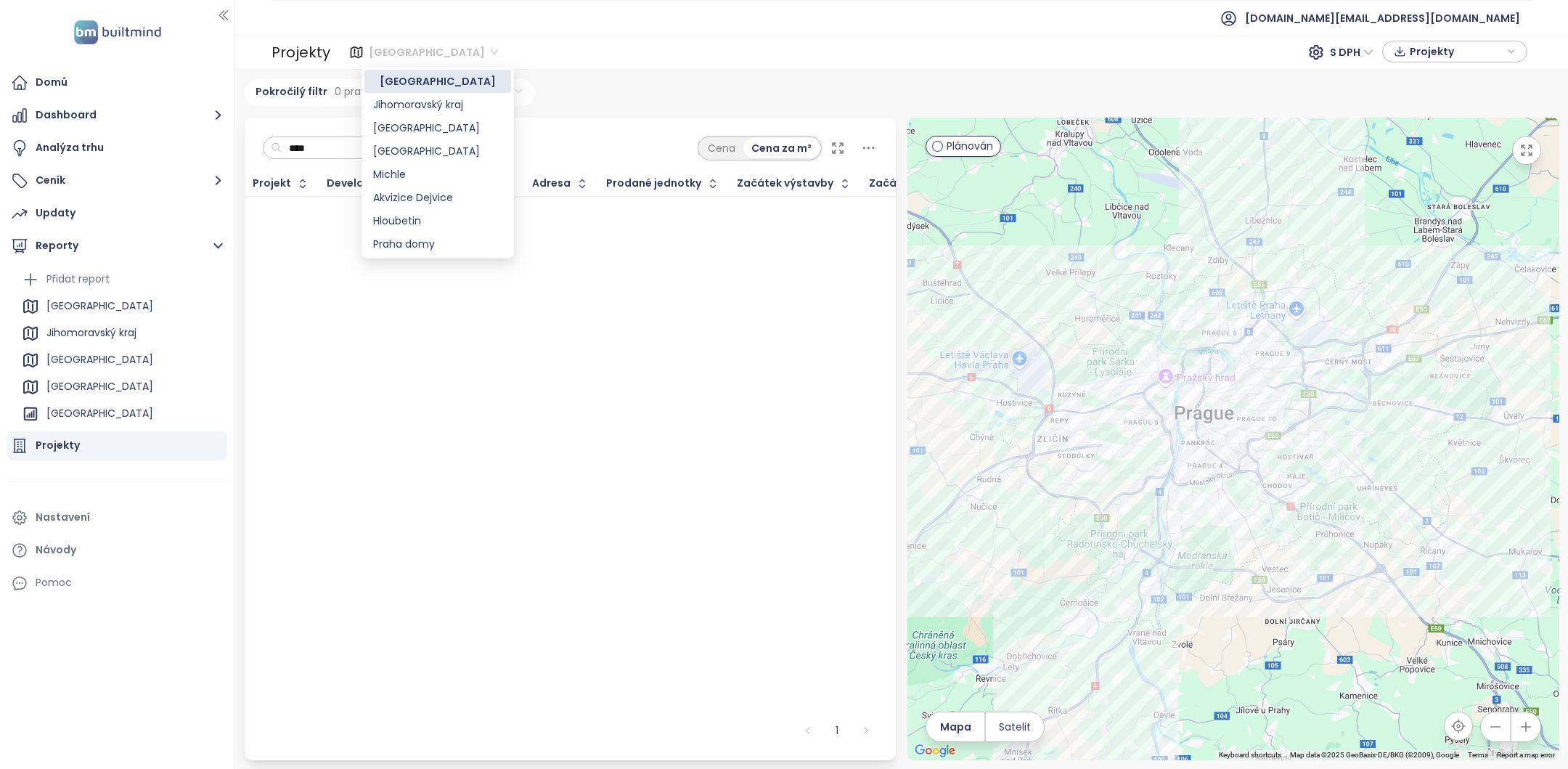
click at [372, 51] on span "[GEOGRAPHIC_DATA]" at bounding box center [433, 51] width 129 height 21
click at [400, 111] on div "Jihomoravský kraj" at bounding box center [438, 104] width 129 height 16
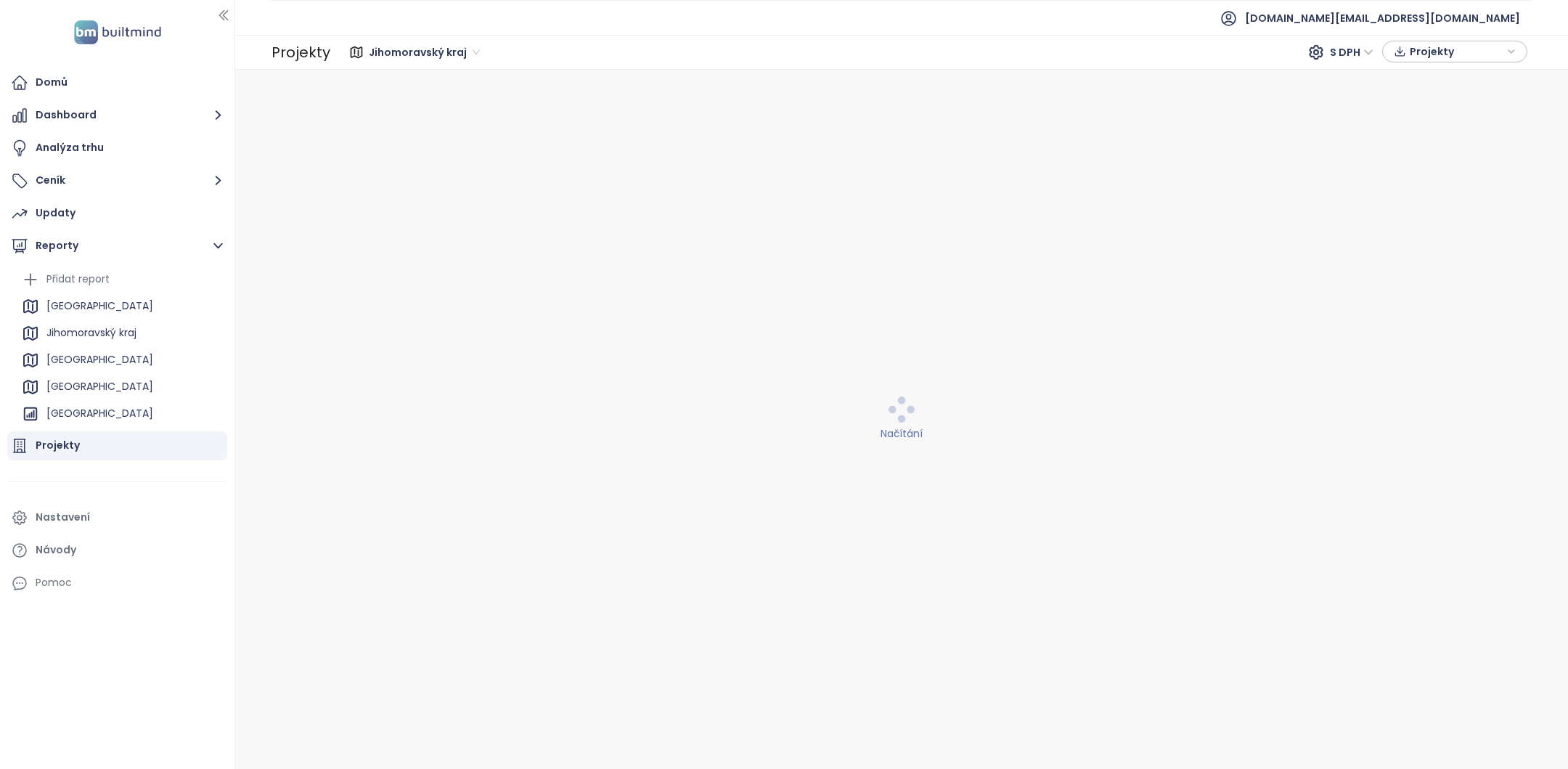
click at [414, 44] on span "Jihomoravský kraj" at bounding box center [425, 51] width 111 height 21
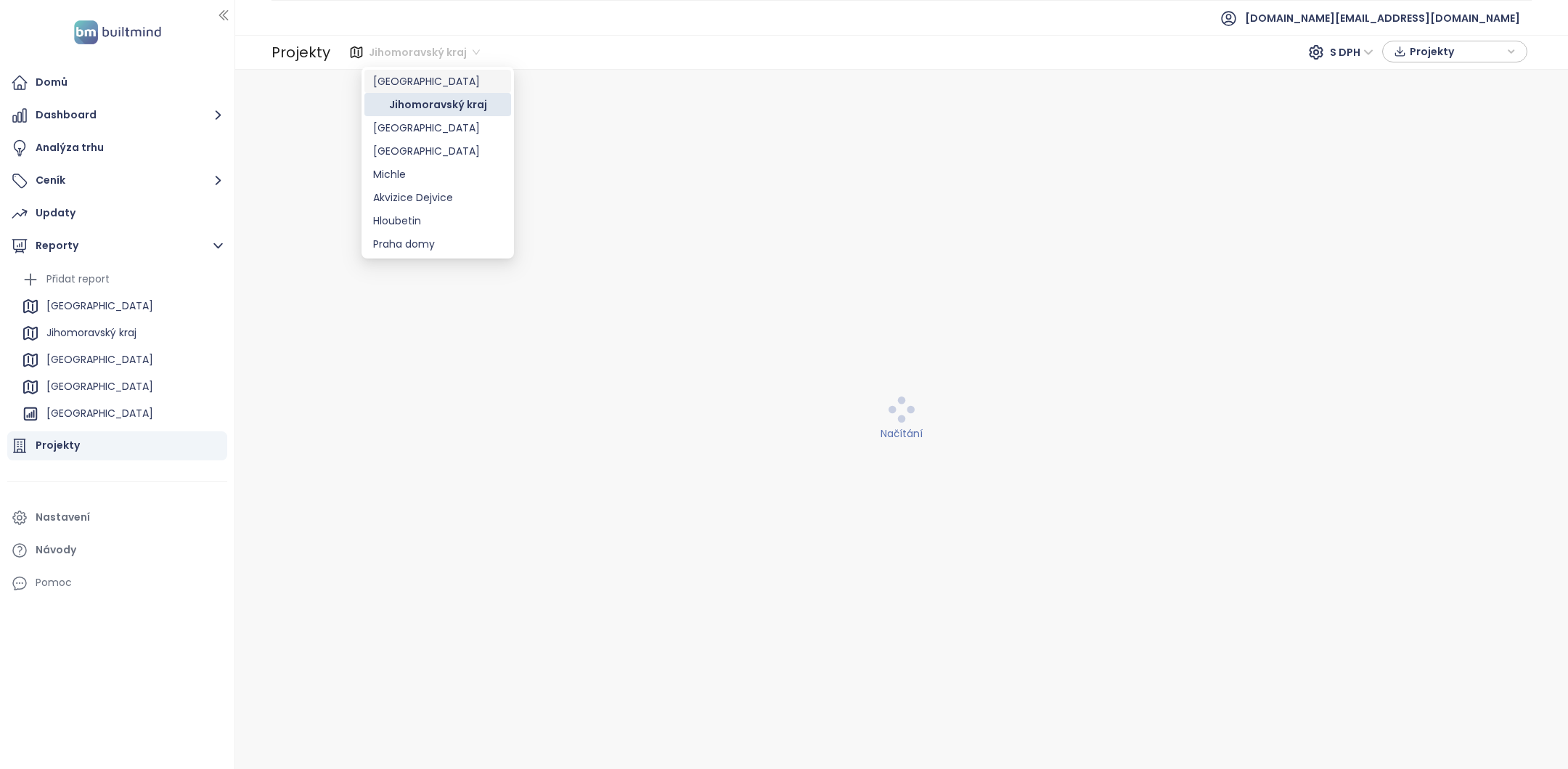
click at [420, 82] on div "[GEOGRAPHIC_DATA]" at bounding box center [438, 81] width 129 height 16
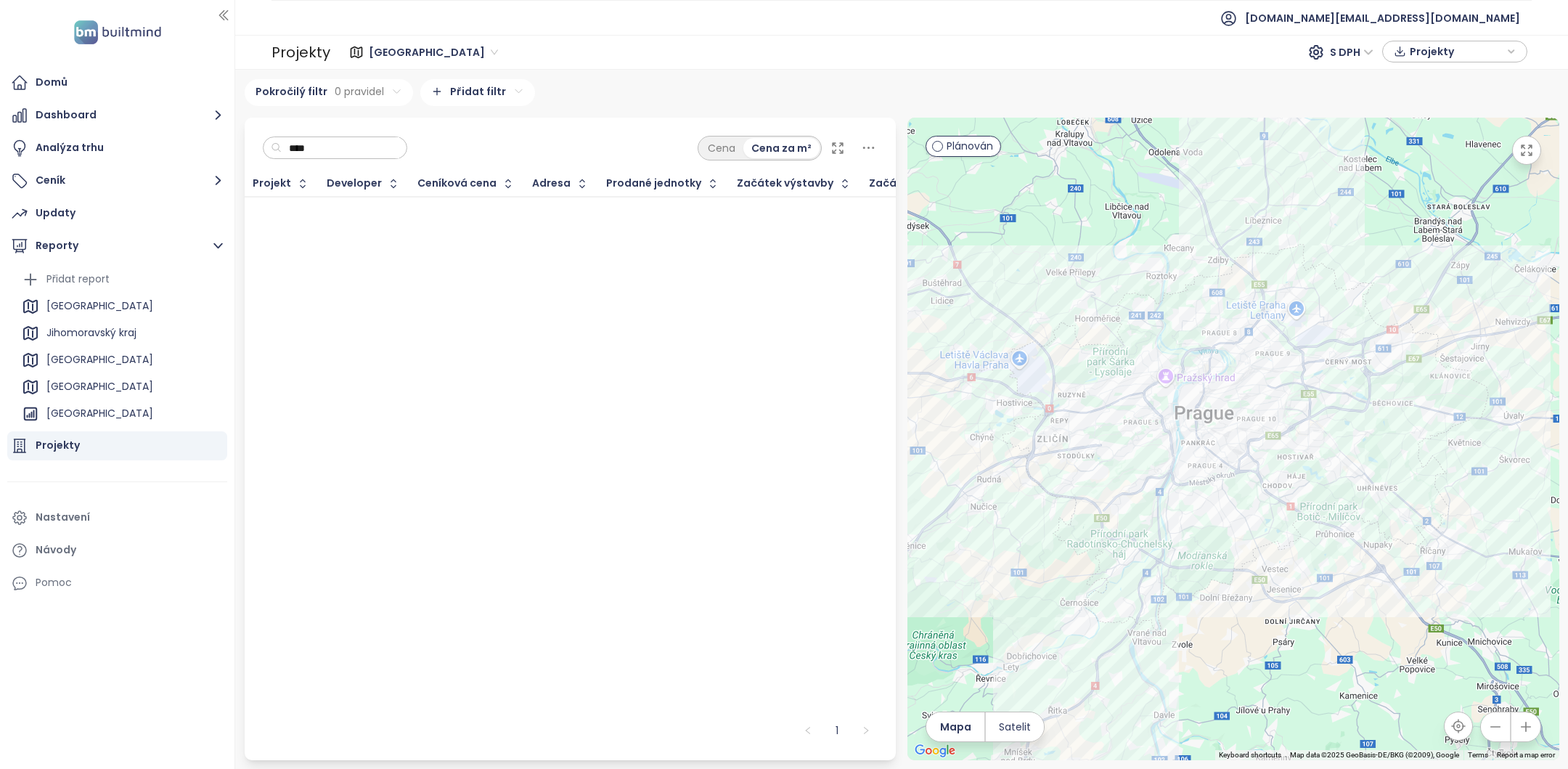
click at [499, 35] on div "Projekty Praha S DPH Projekty" at bounding box center [901, 52] width 1333 height 35
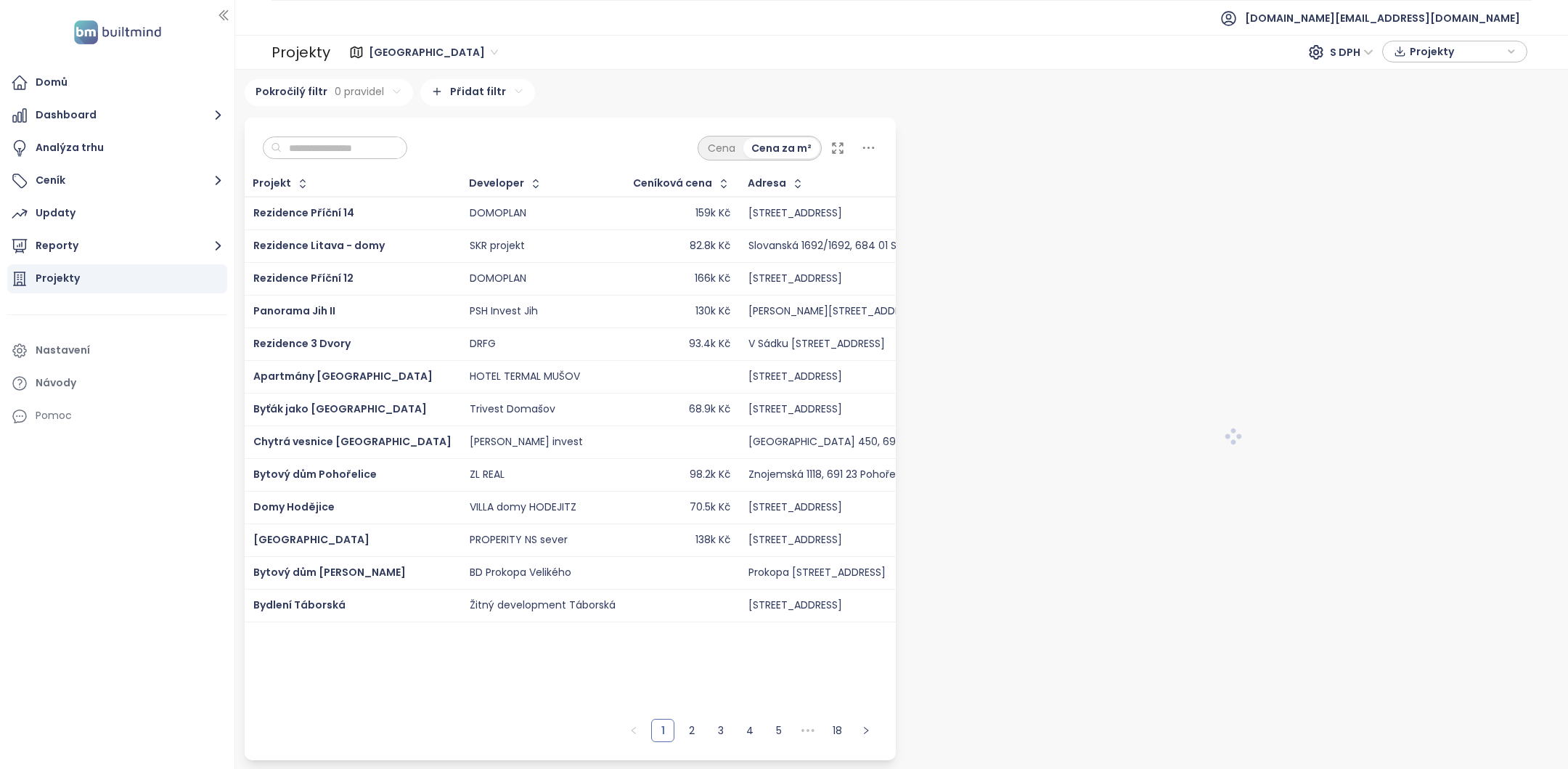
click at [331, 147] on input "text" at bounding box center [341, 148] width 118 height 21
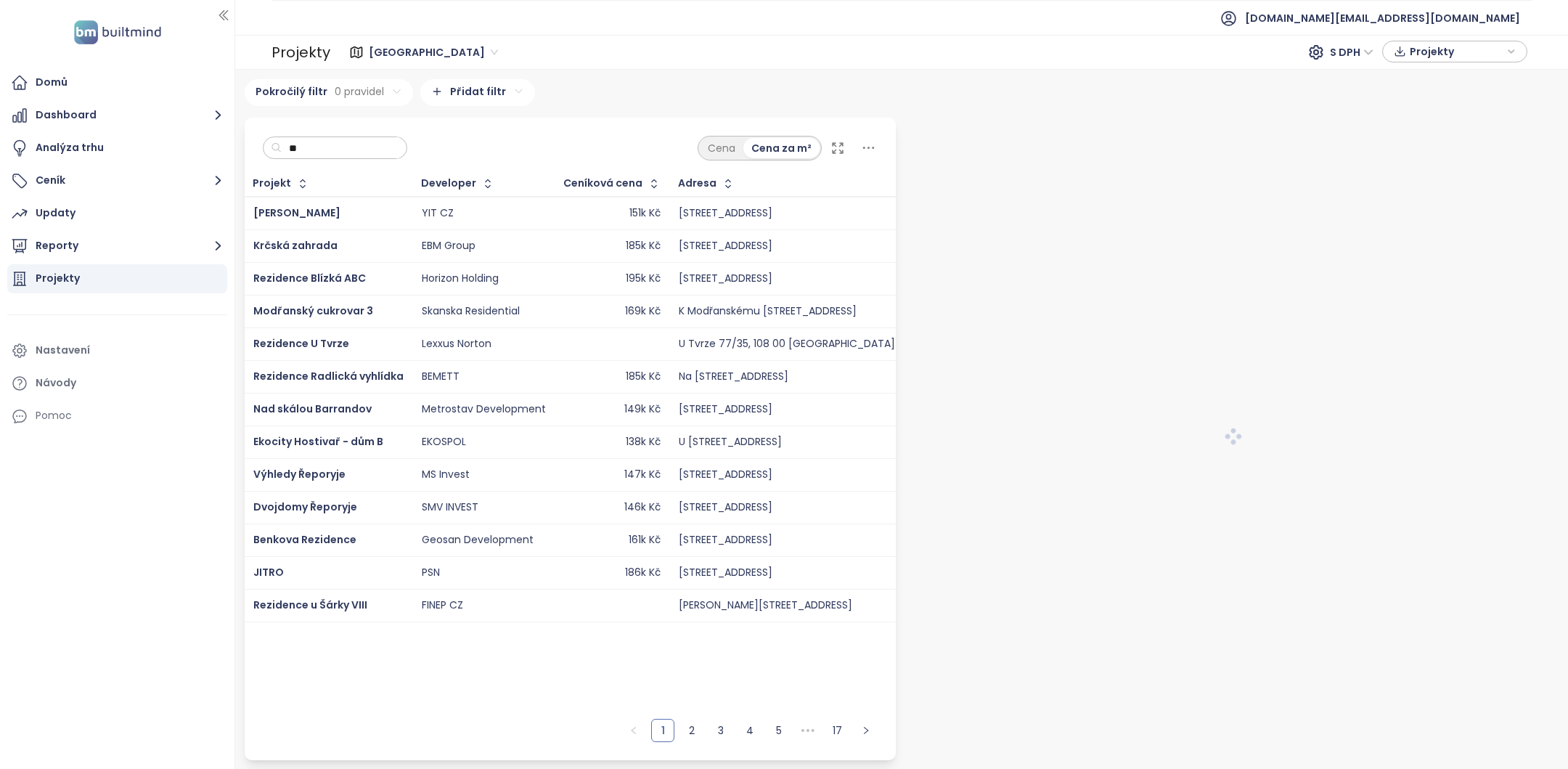
type input "*"
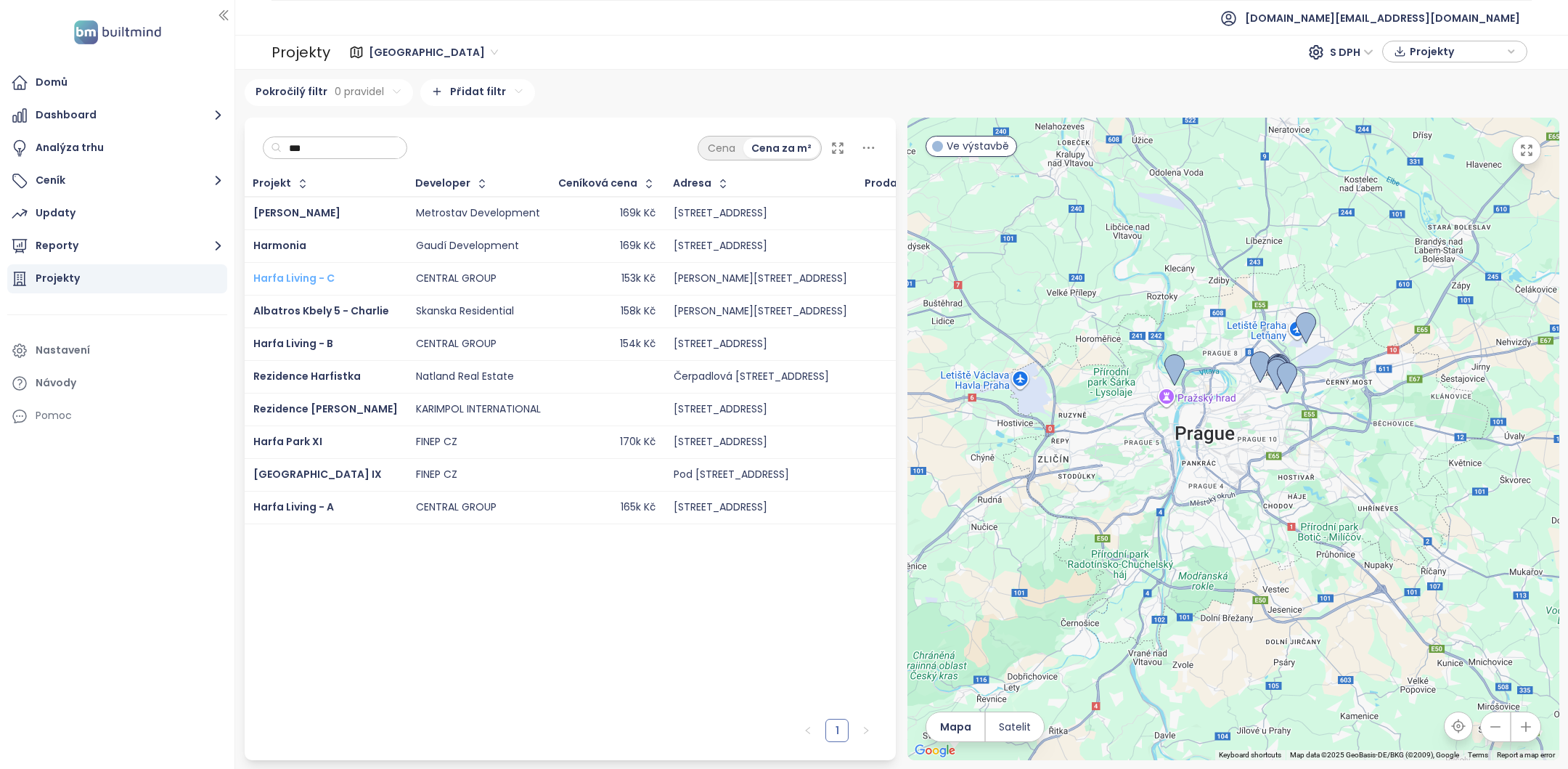
type input "***"
click at [315, 274] on span "Harfa Living - C" at bounding box center [294, 278] width 81 height 15
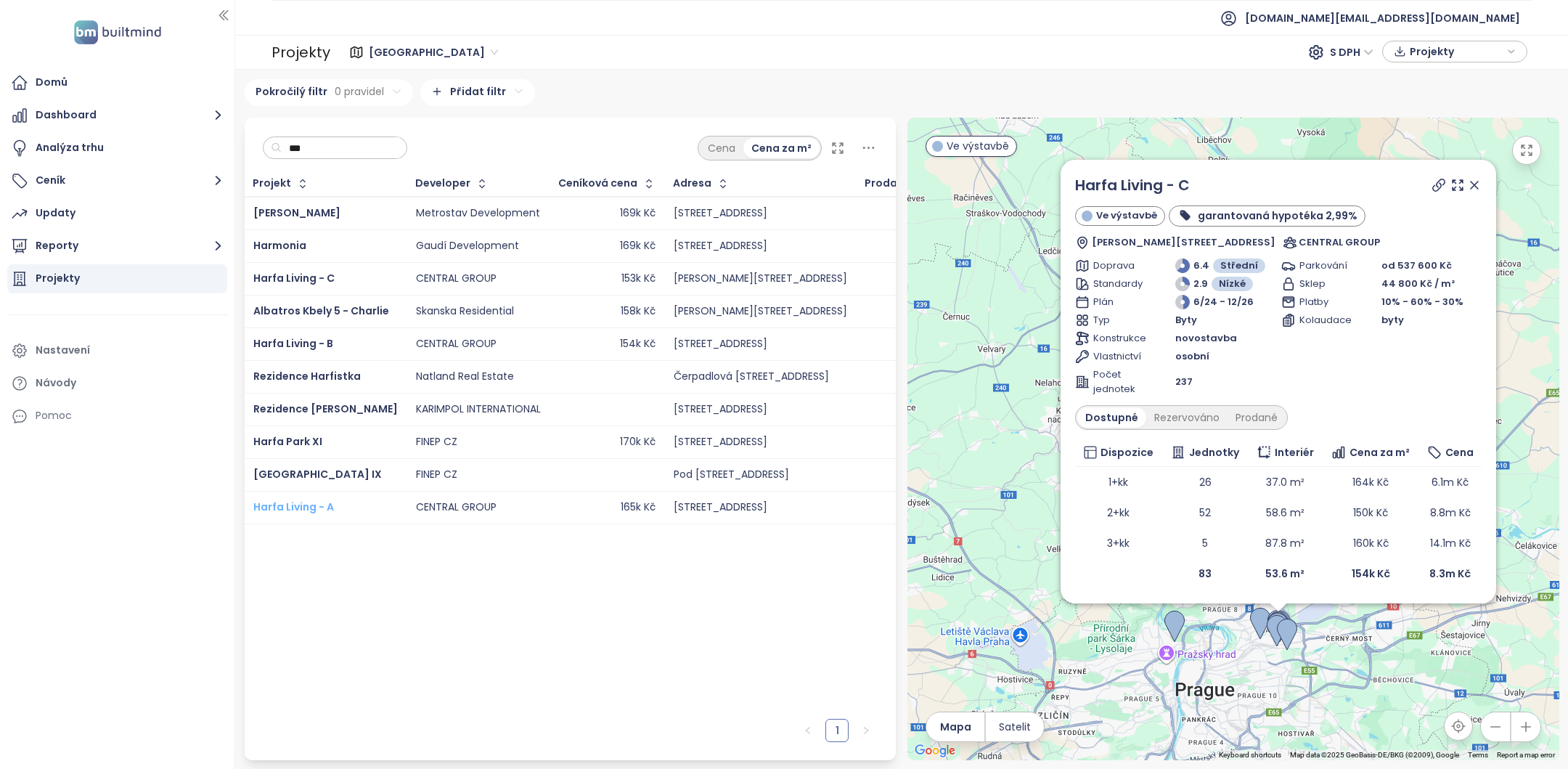
click at [320, 508] on span "Harfa Living - A" at bounding box center [294, 507] width 80 height 15
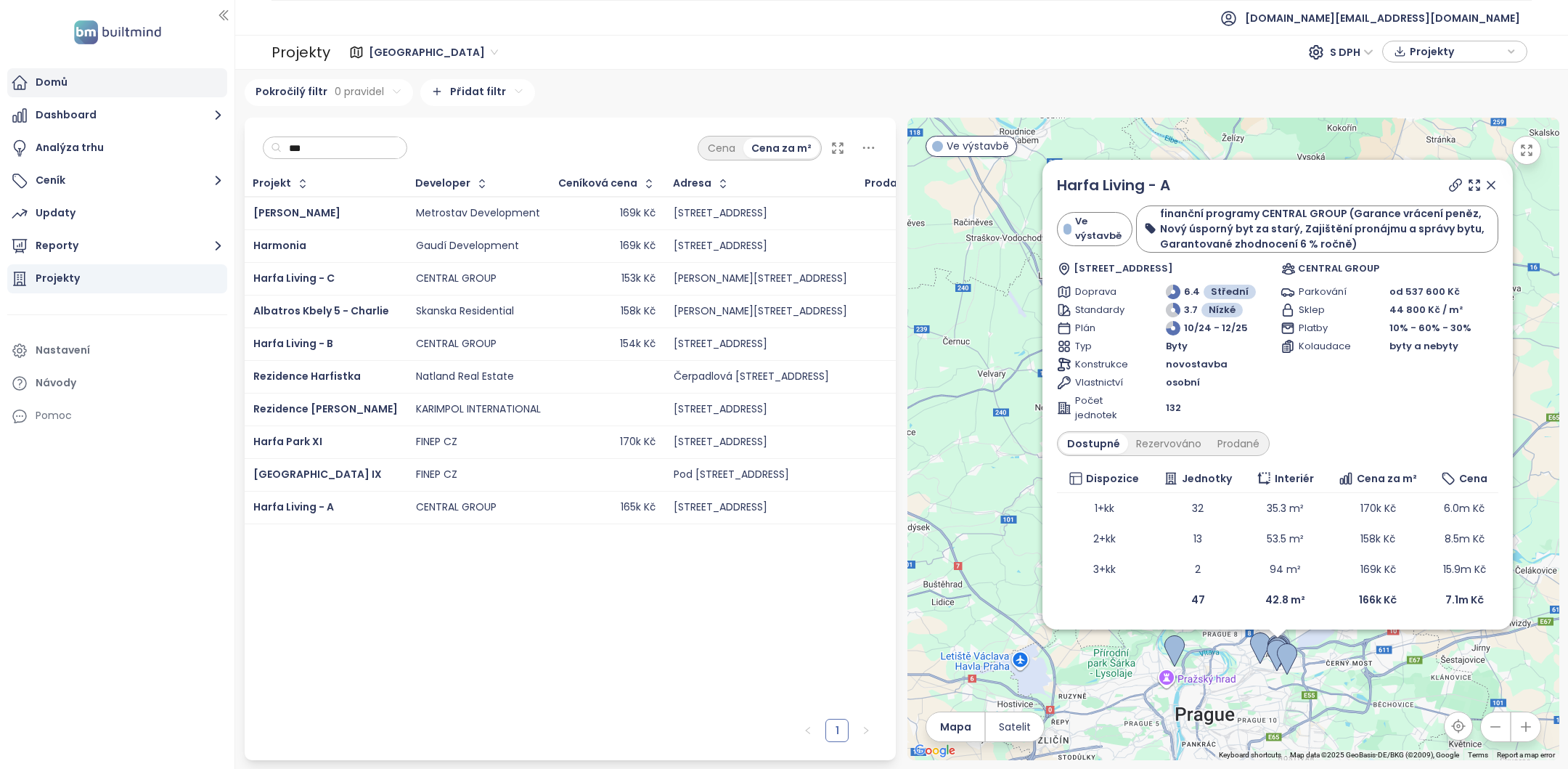
click at [108, 76] on div "Domů" at bounding box center [116, 83] width 220 height 29
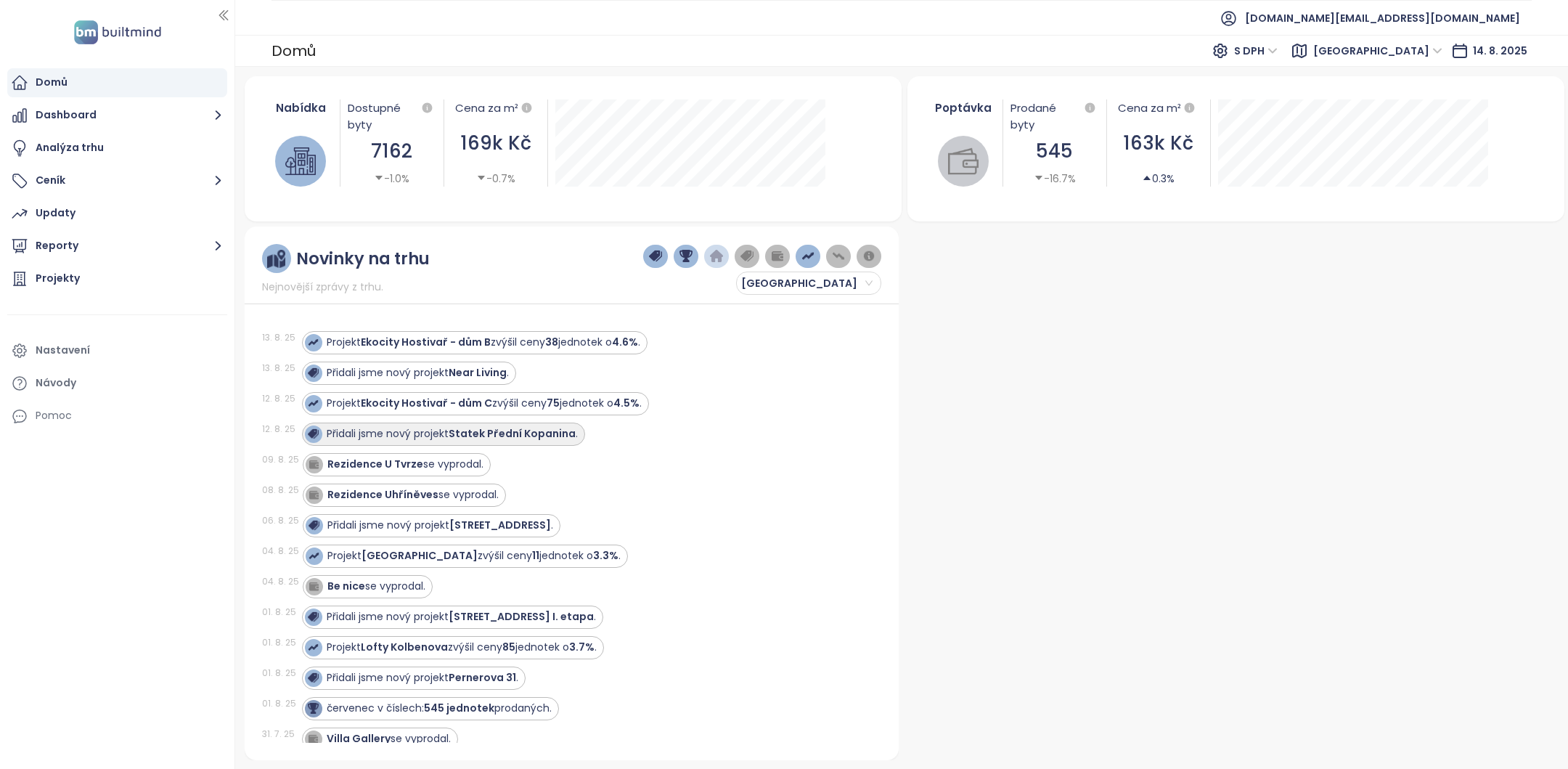
click at [499, 422] on div "Přidali jsme nový projekt Statek Přední Kopanina ." at bounding box center [443, 433] width 283 height 23
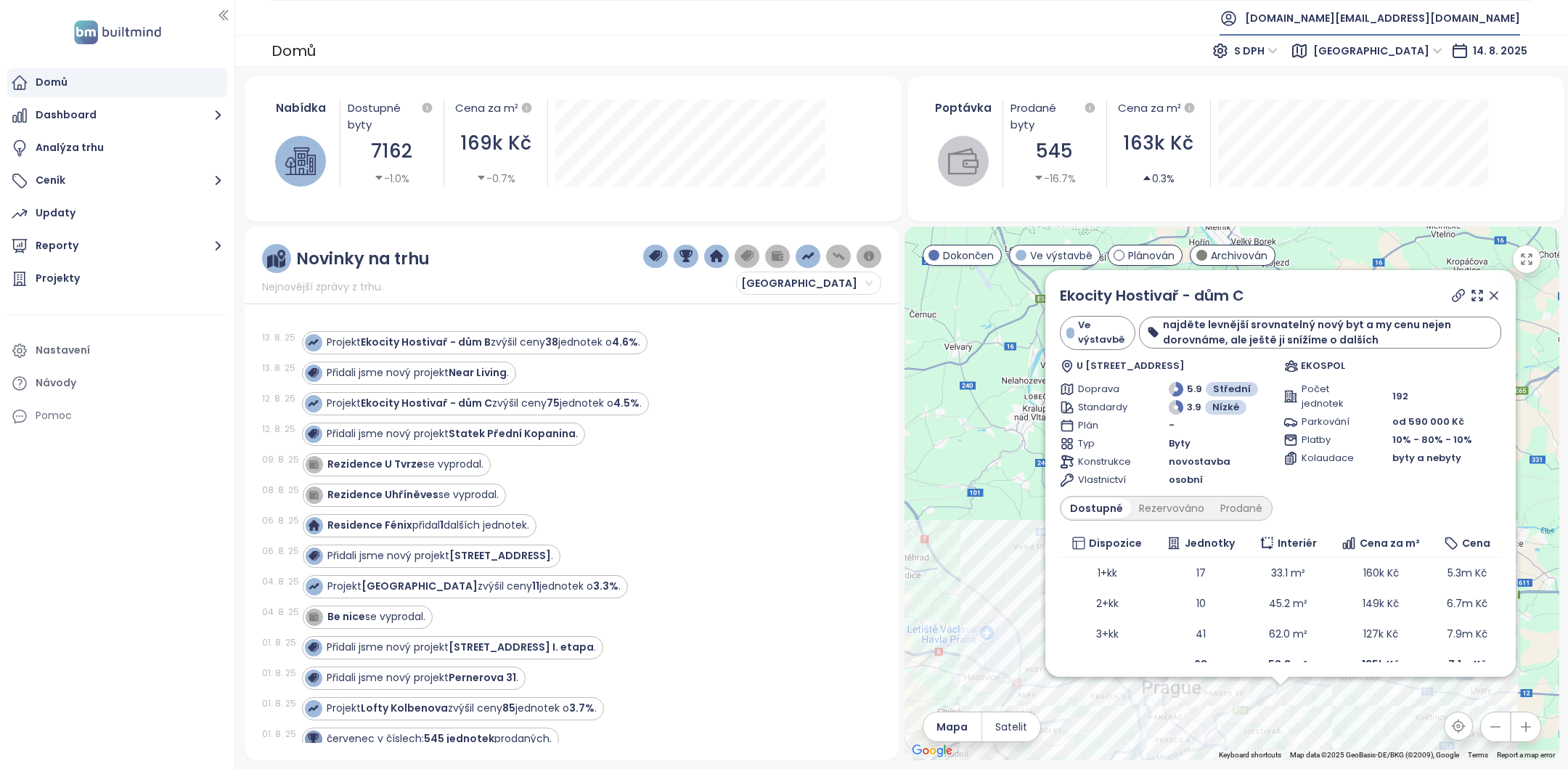
click at [1431, 19] on span "[DOMAIN_NAME][EMAIL_ADDRESS][DOMAIN_NAME]" at bounding box center [1383, 18] width 275 height 35
click at [1395, 62] on span "Odhlásit se" at bounding box center [1387, 57] width 56 height 15
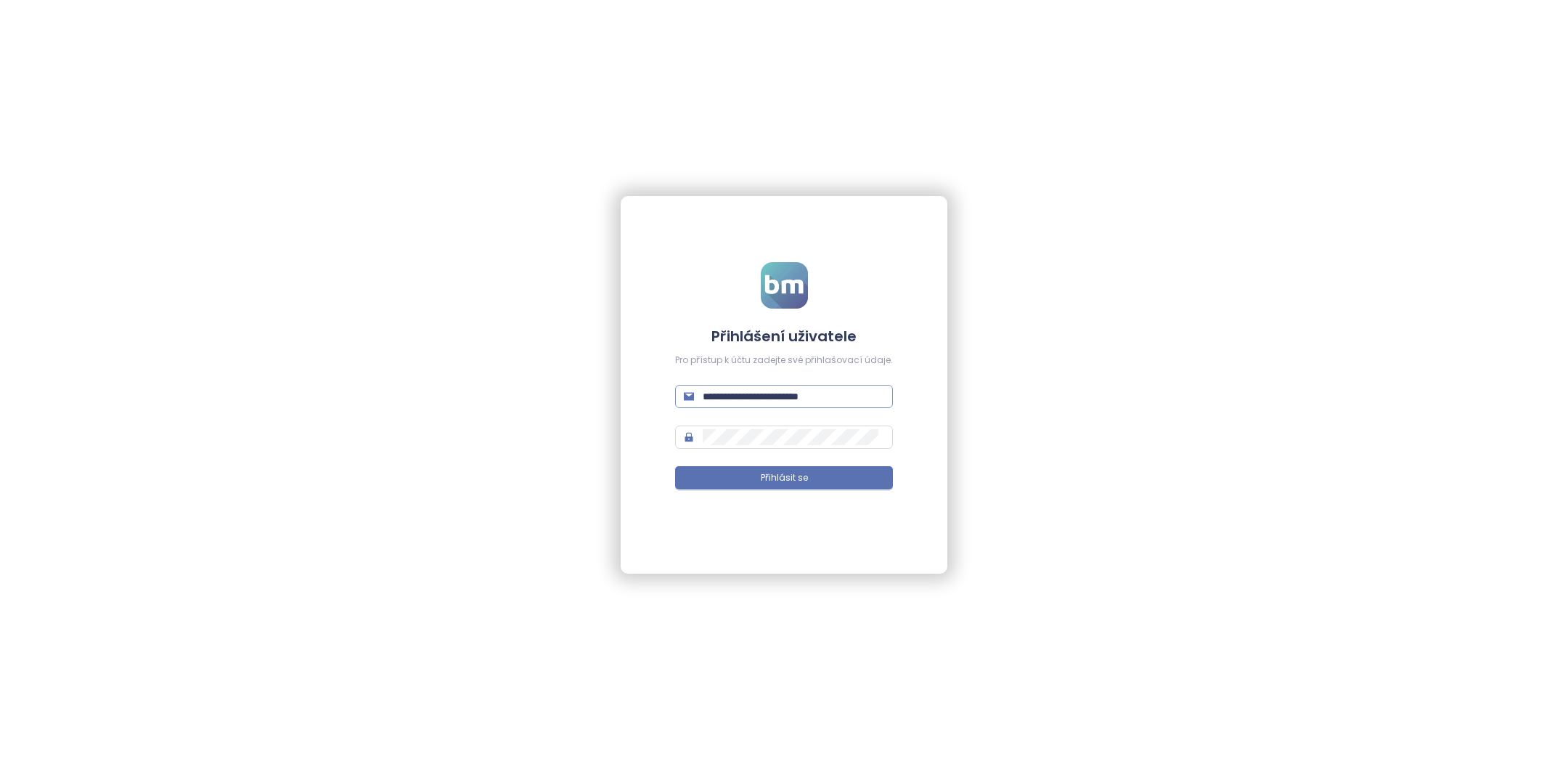
click at [807, 386] on span "**********" at bounding box center [784, 396] width 218 height 23
click at [807, 393] on input "**********" at bounding box center [793, 396] width 181 height 16
type input "**********"
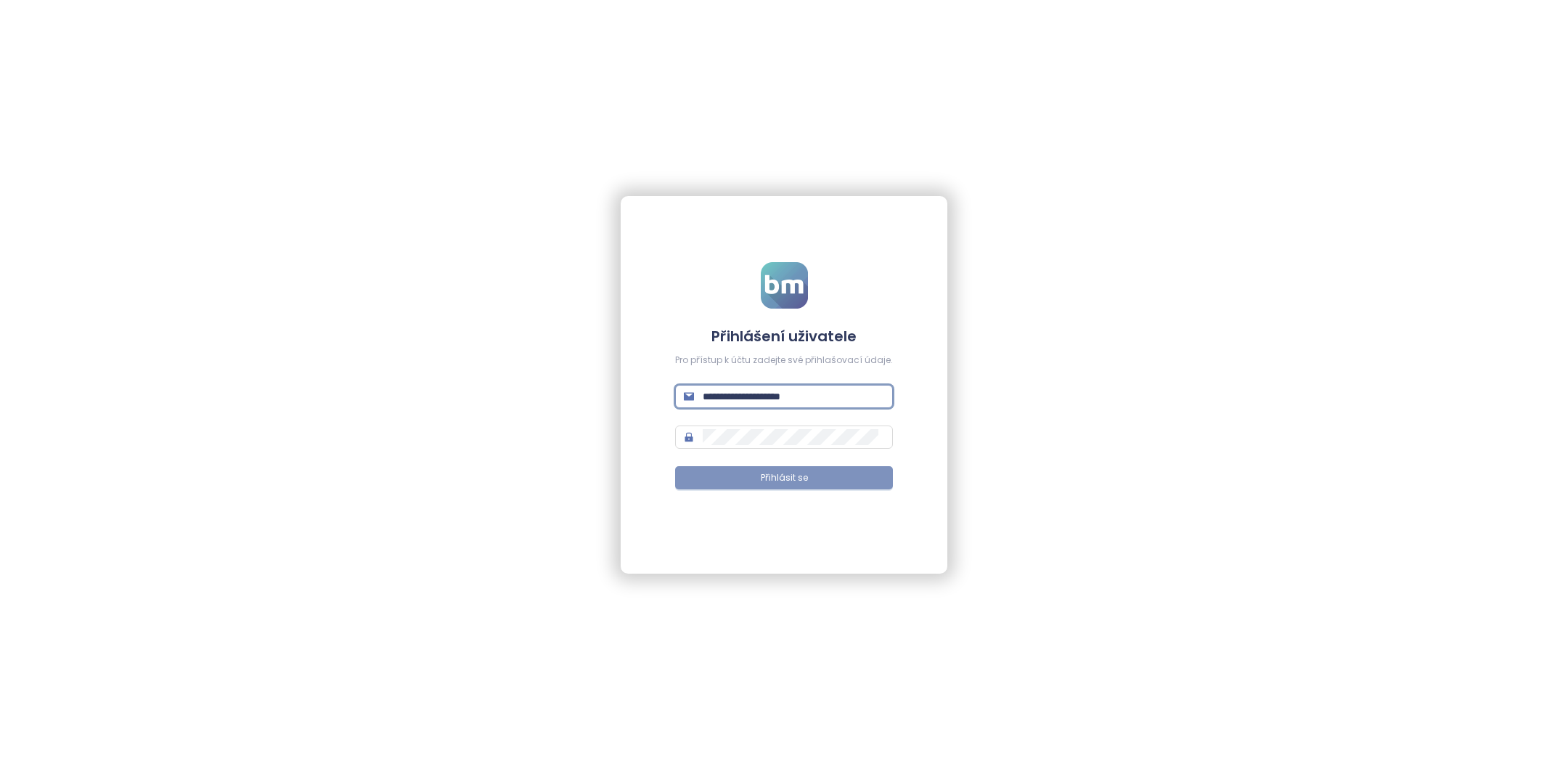
click at [826, 488] on button "Přihlásit se" at bounding box center [784, 477] width 218 height 23
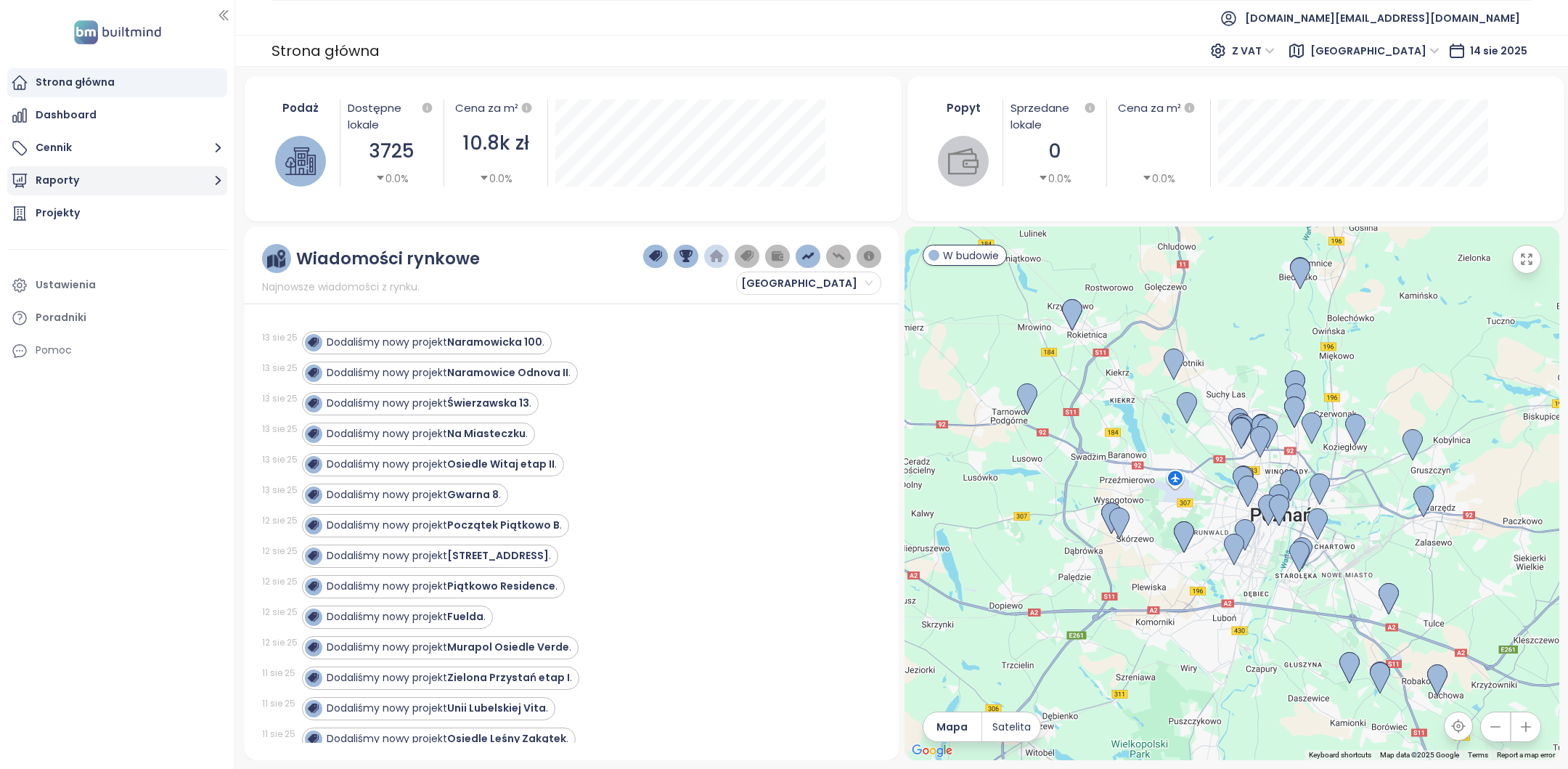
click at [125, 185] on button "Raporty" at bounding box center [116, 181] width 220 height 29
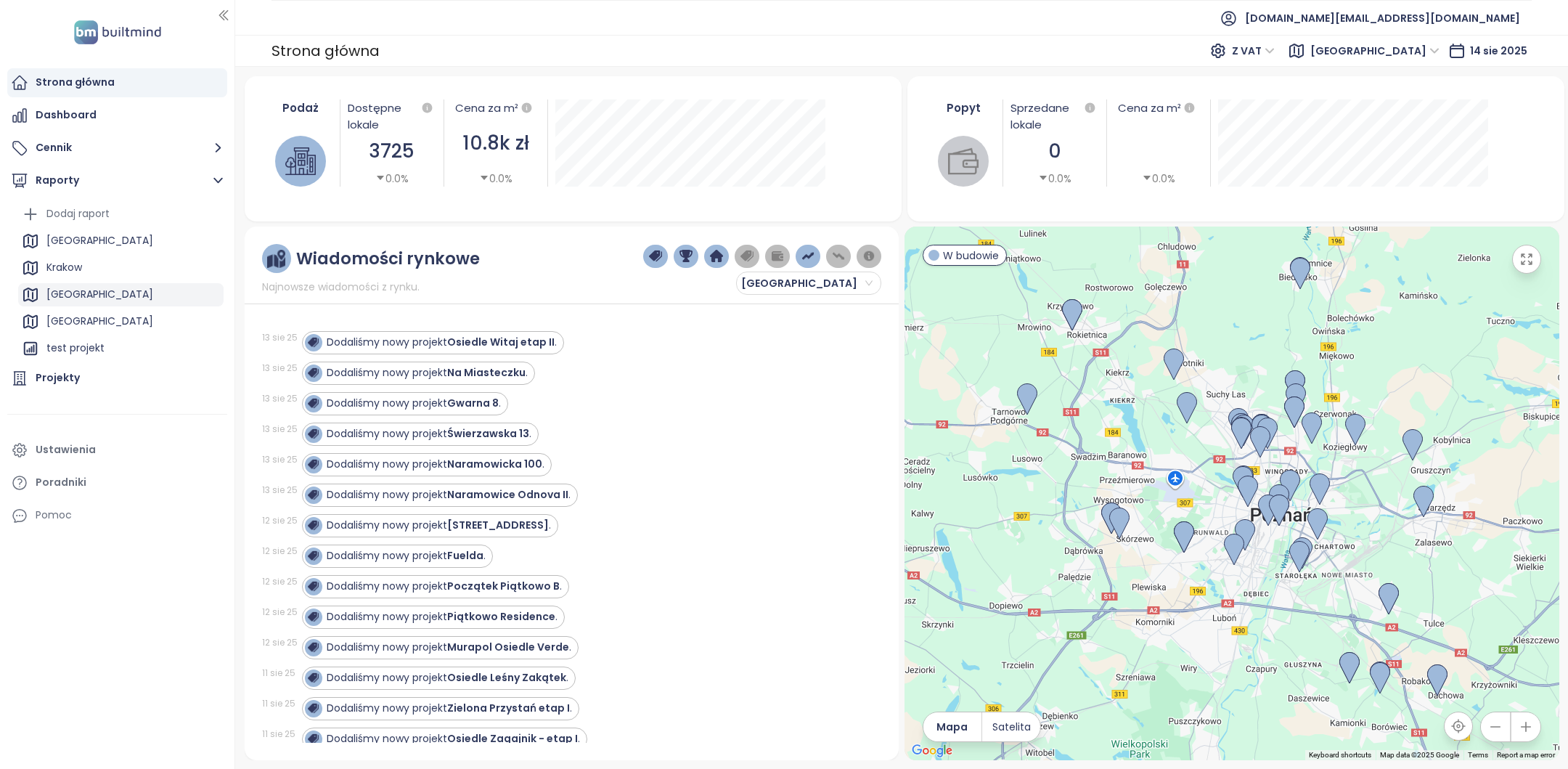
click at [95, 292] on div "[GEOGRAPHIC_DATA]" at bounding box center [99, 294] width 107 height 18
